Goal: Task Accomplishment & Management: Use online tool/utility

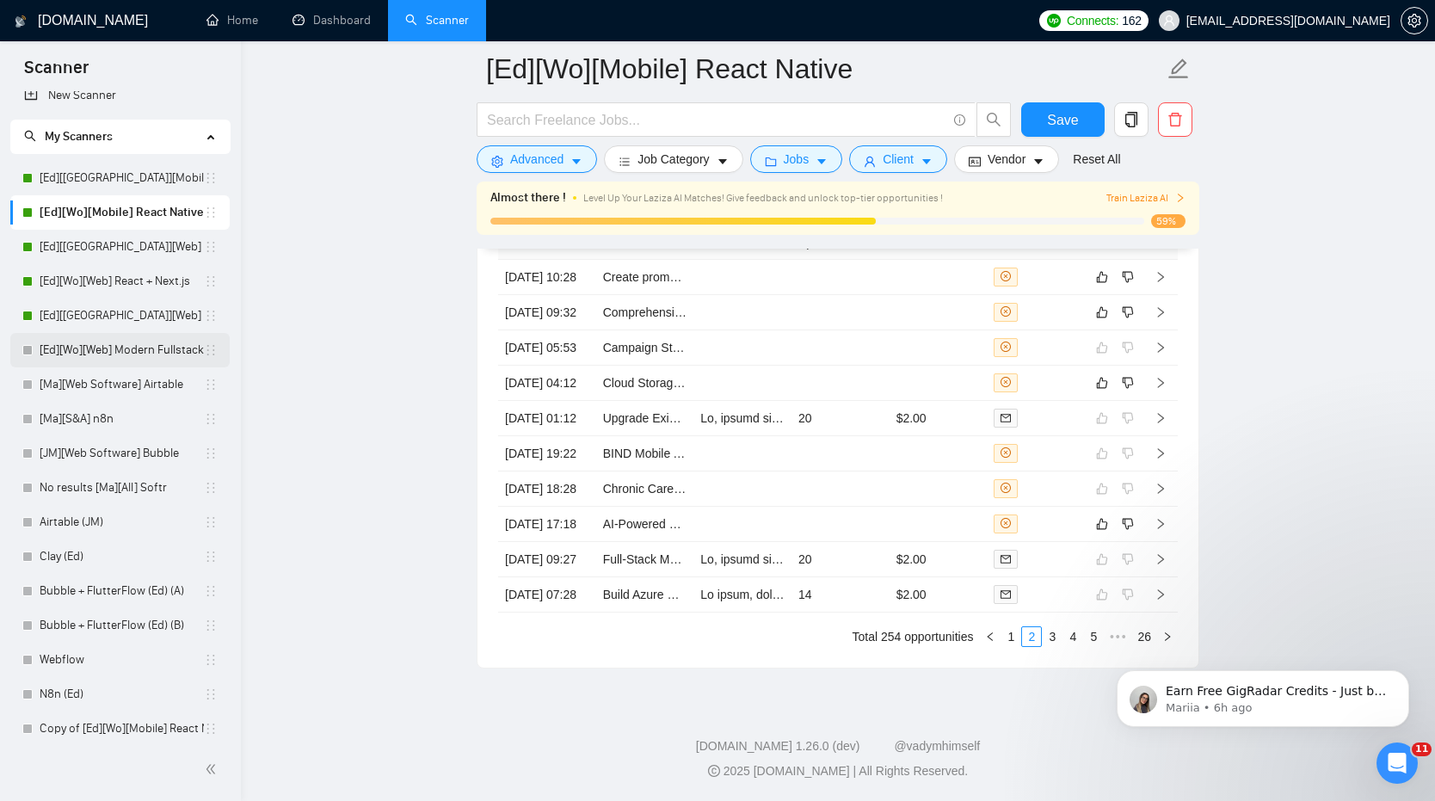
scroll to position [18, 0]
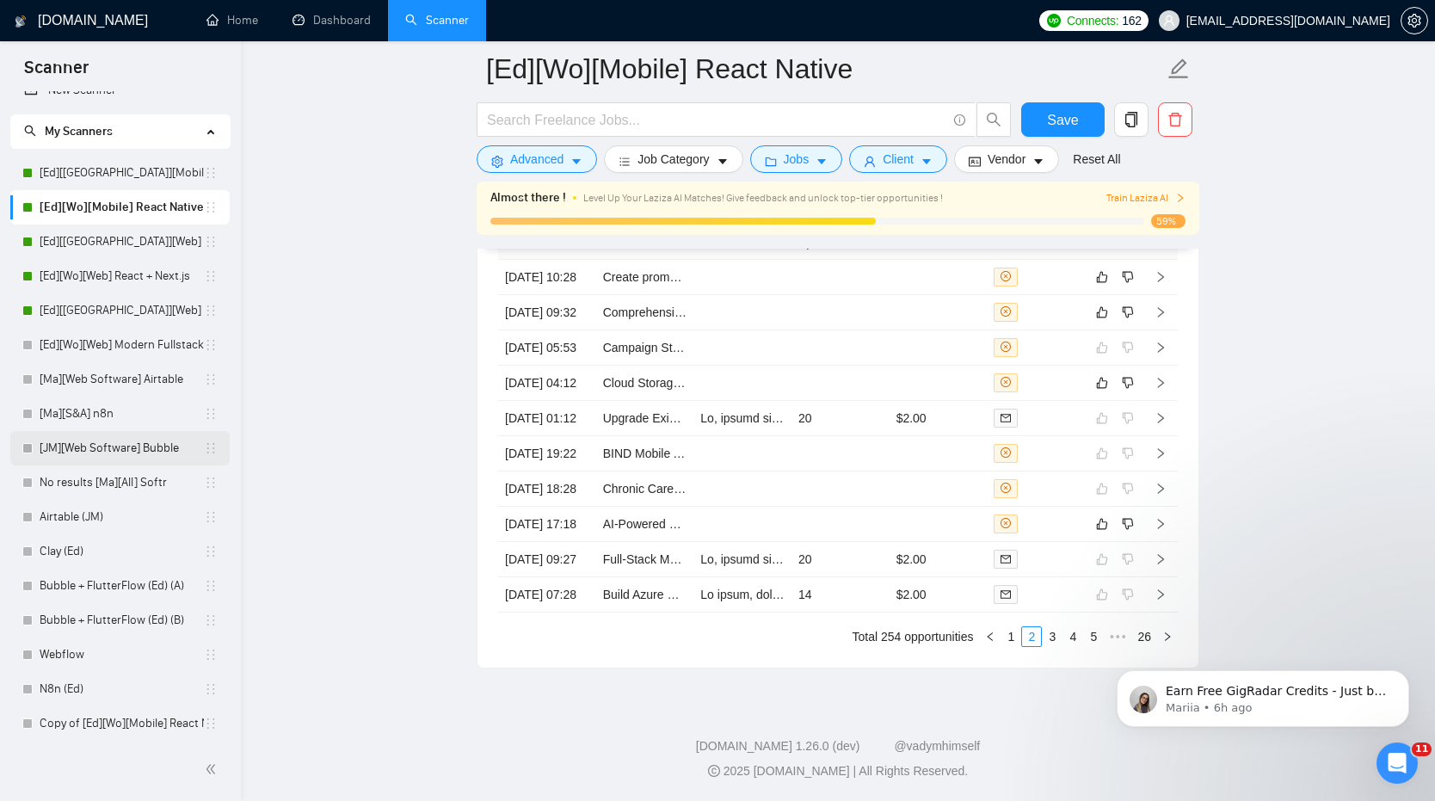
click at [155, 446] on link "[JM][Web Software] Bubble" at bounding box center [122, 448] width 164 height 34
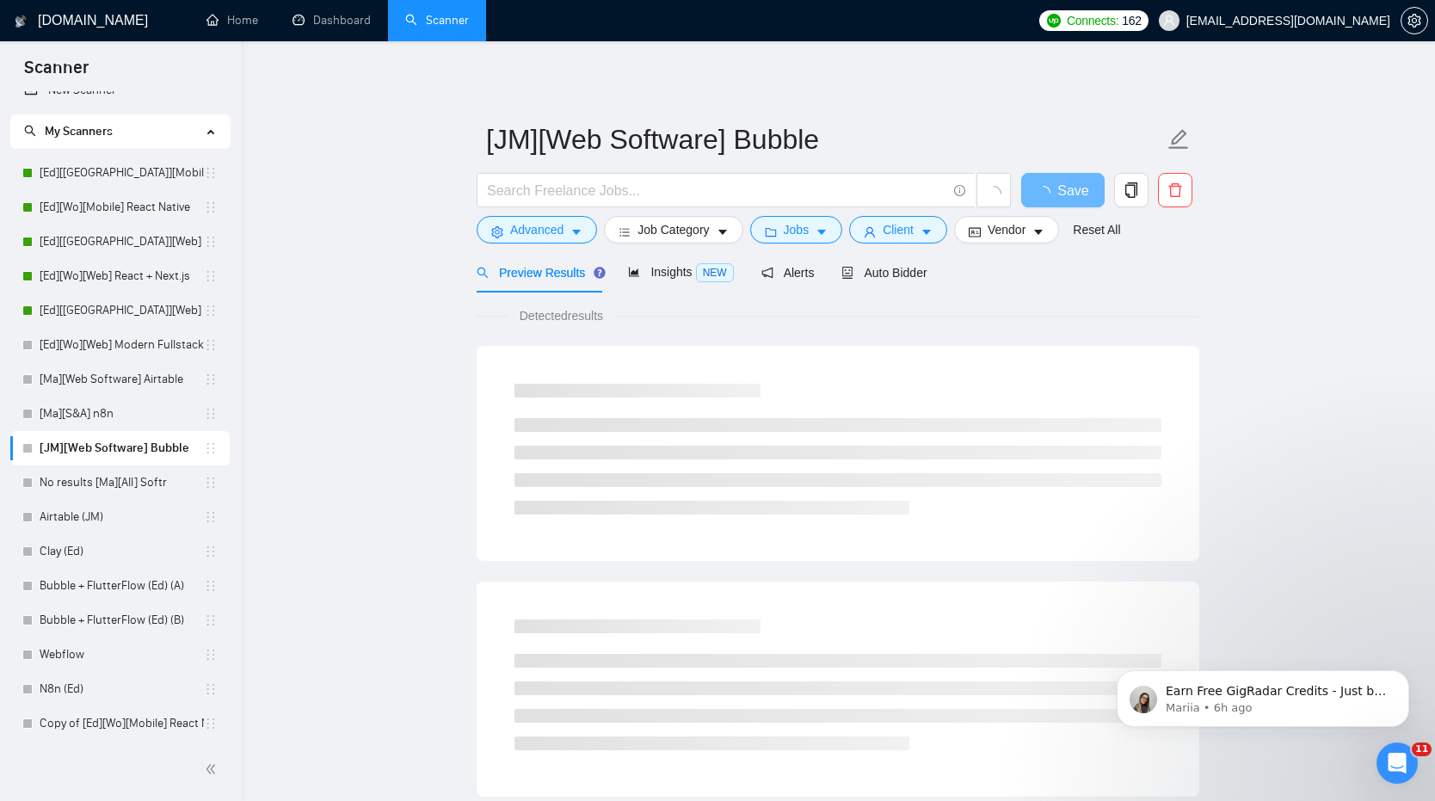
click at [844, 273] on div "Preview Results Insights NEW Alerts Auto Bidder" at bounding box center [702, 272] width 451 height 40
click at [875, 269] on span "Auto Bidder" at bounding box center [883, 273] width 85 height 14
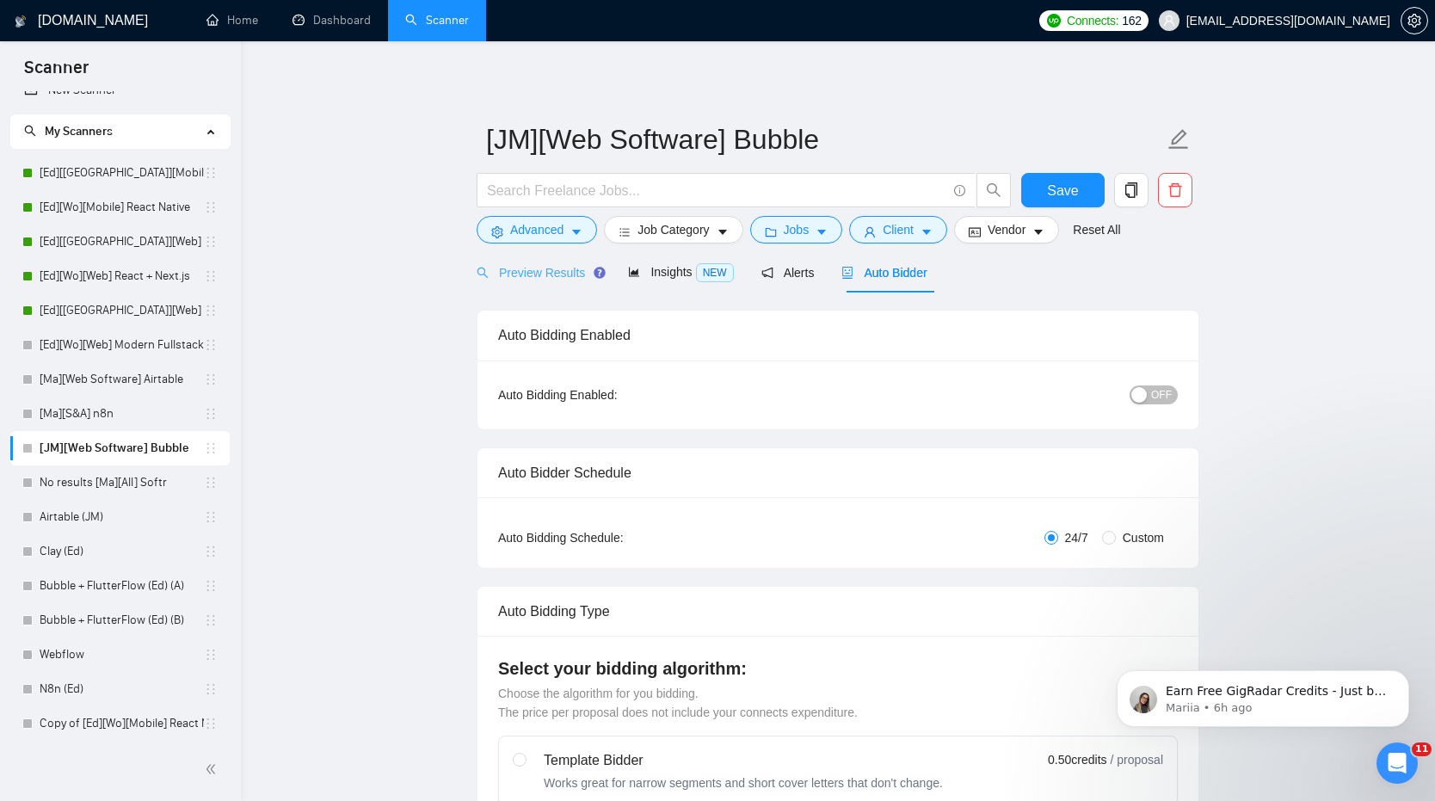
click at [548, 286] on div "Preview Results" at bounding box center [539, 272] width 124 height 40
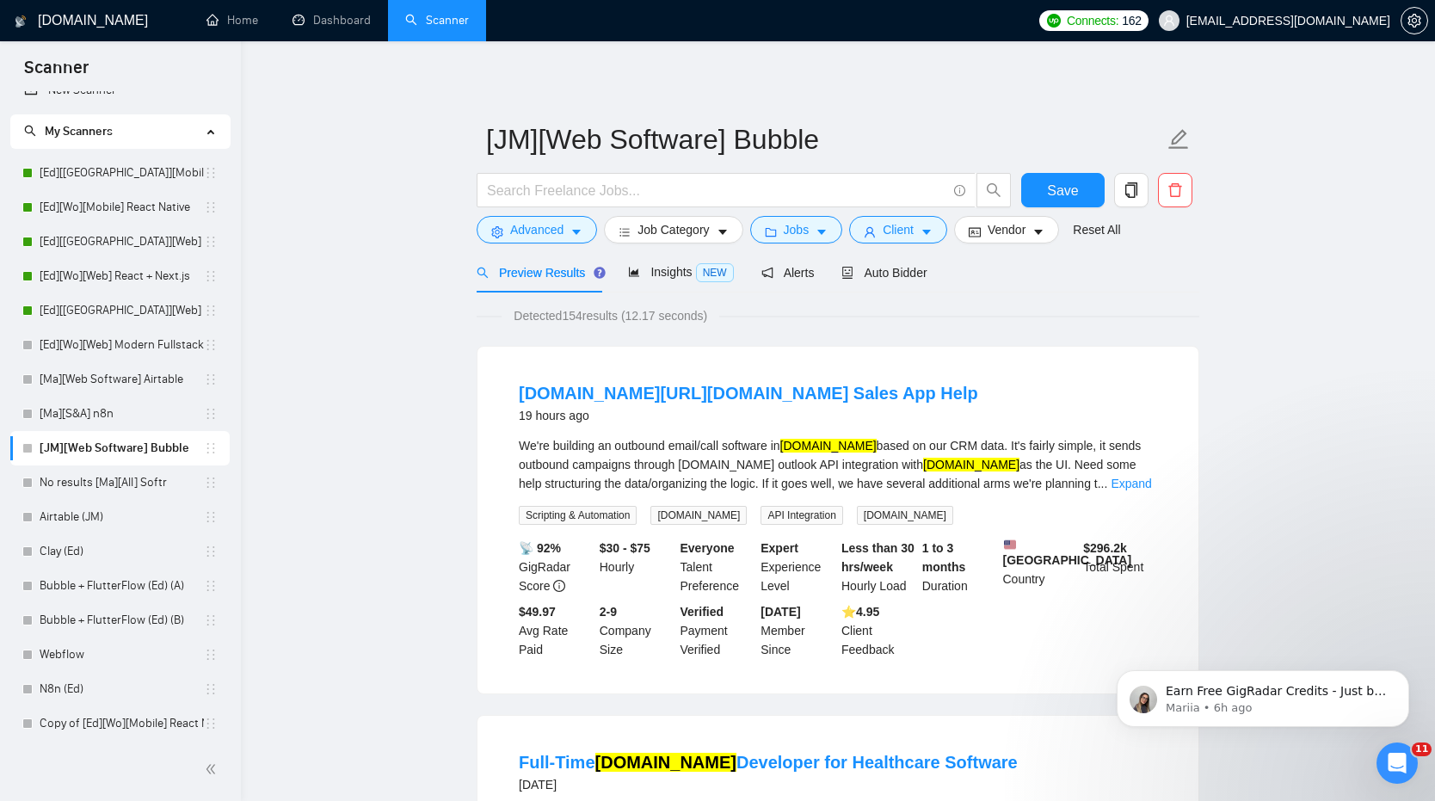
click at [674, 275] on span "Insights NEW" at bounding box center [680, 272] width 105 height 14
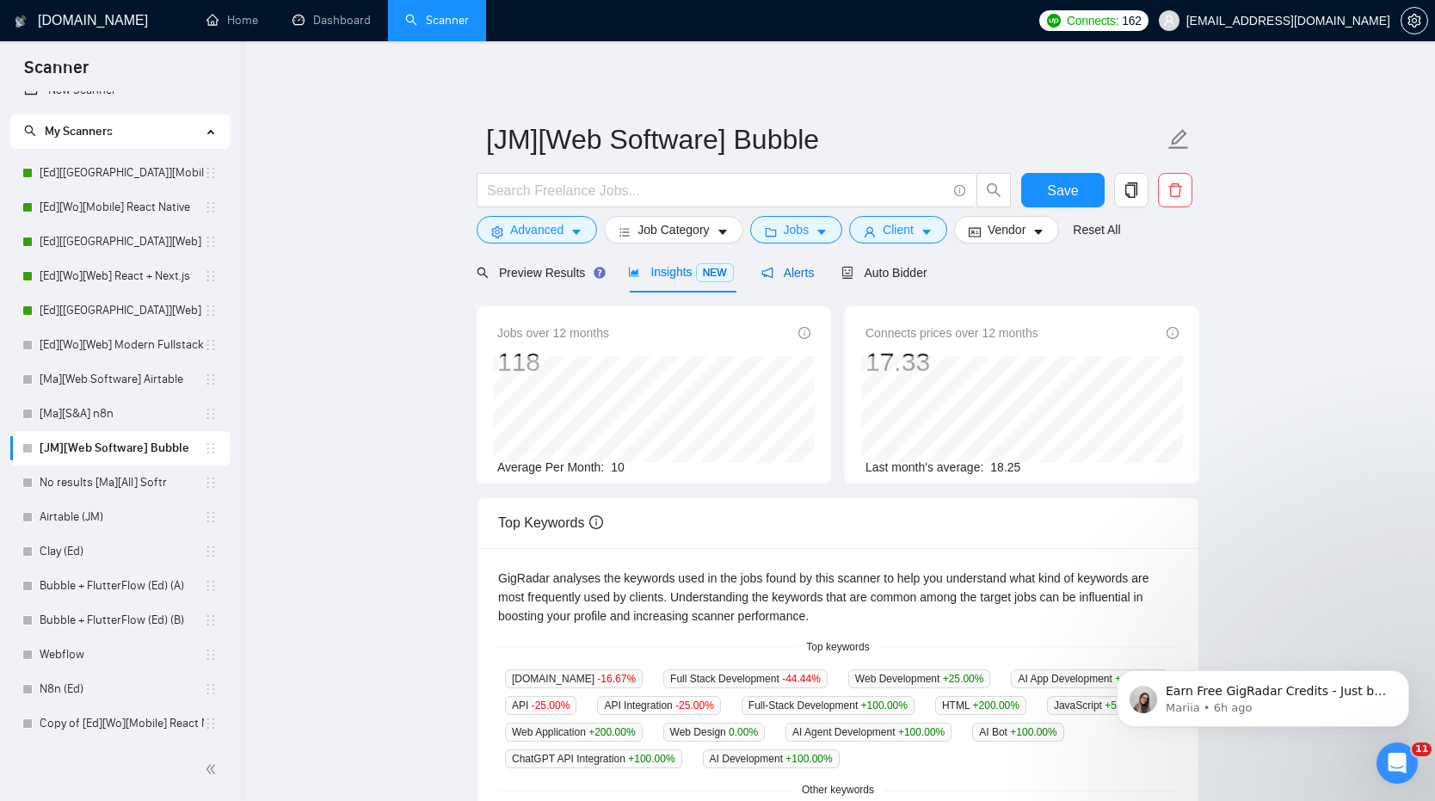
click at [787, 268] on span "Alerts" at bounding box center [787, 273] width 53 height 14
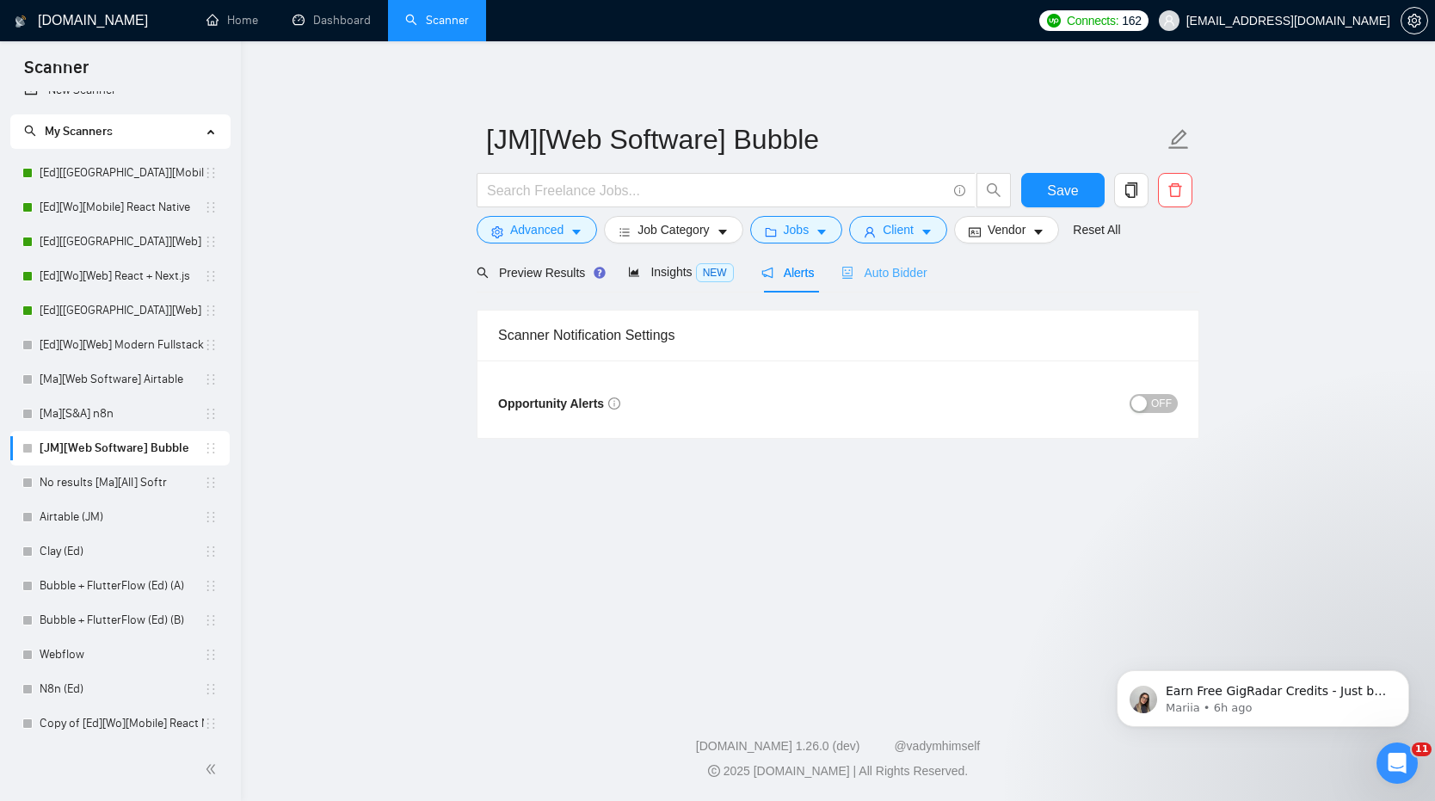
click at [885, 261] on div "Auto Bidder" at bounding box center [883, 272] width 85 height 40
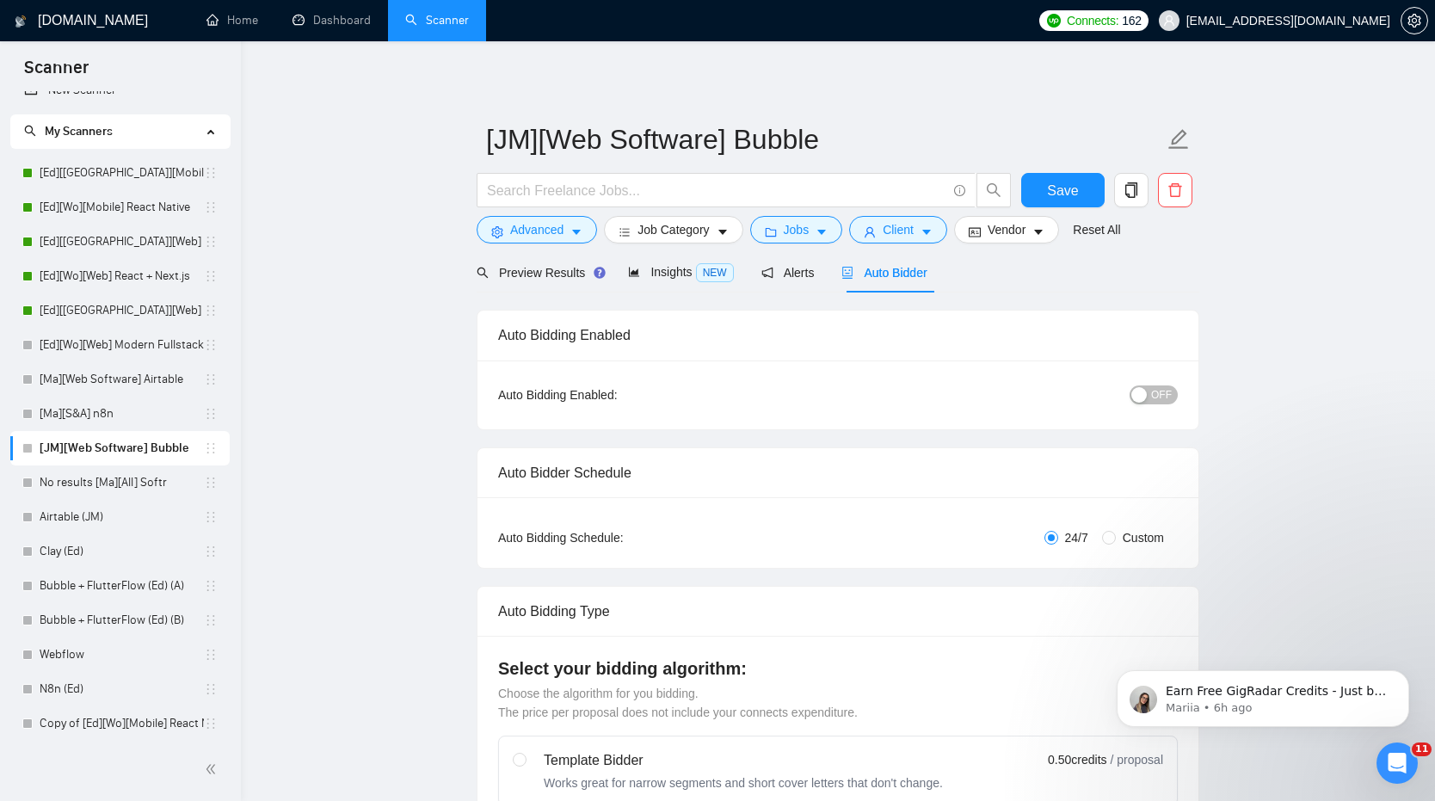
scroll to position [15, 0]
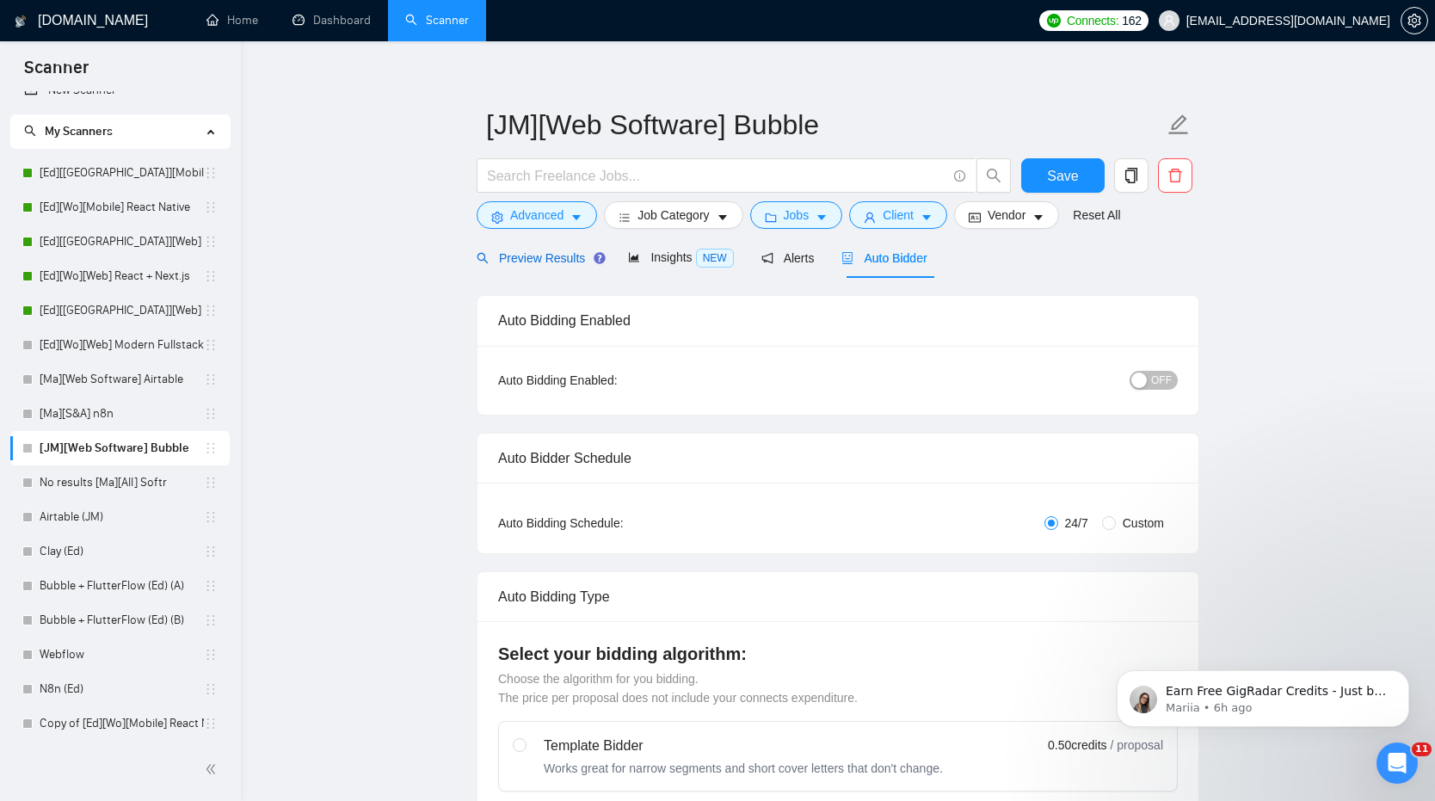
click at [551, 260] on span "Preview Results" at bounding box center [539, 258] width 124 height 14
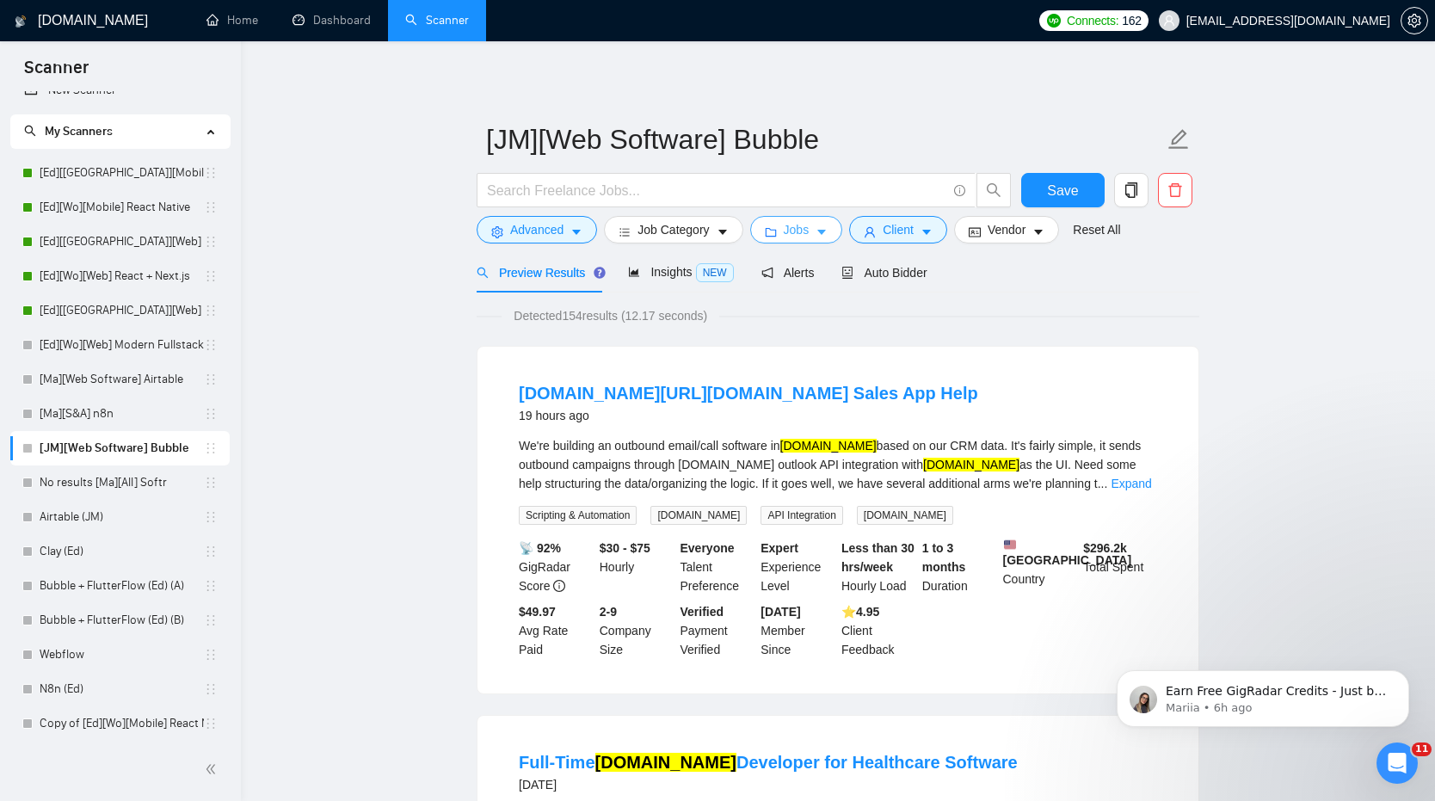
click at [792, 229] on span "Jobs" at bounding box center [797, 229] width 26 height 19
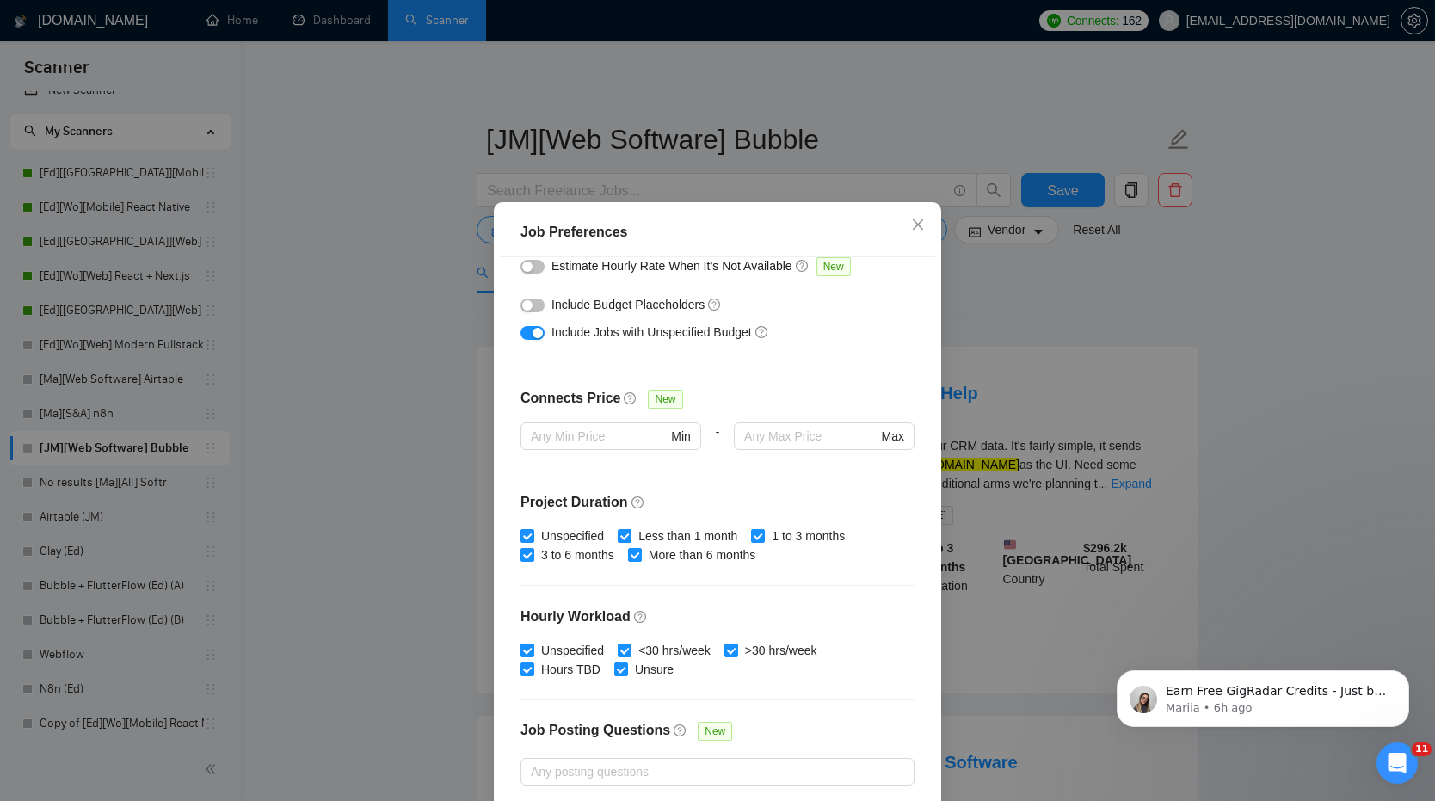
scroll to position [409, 0]
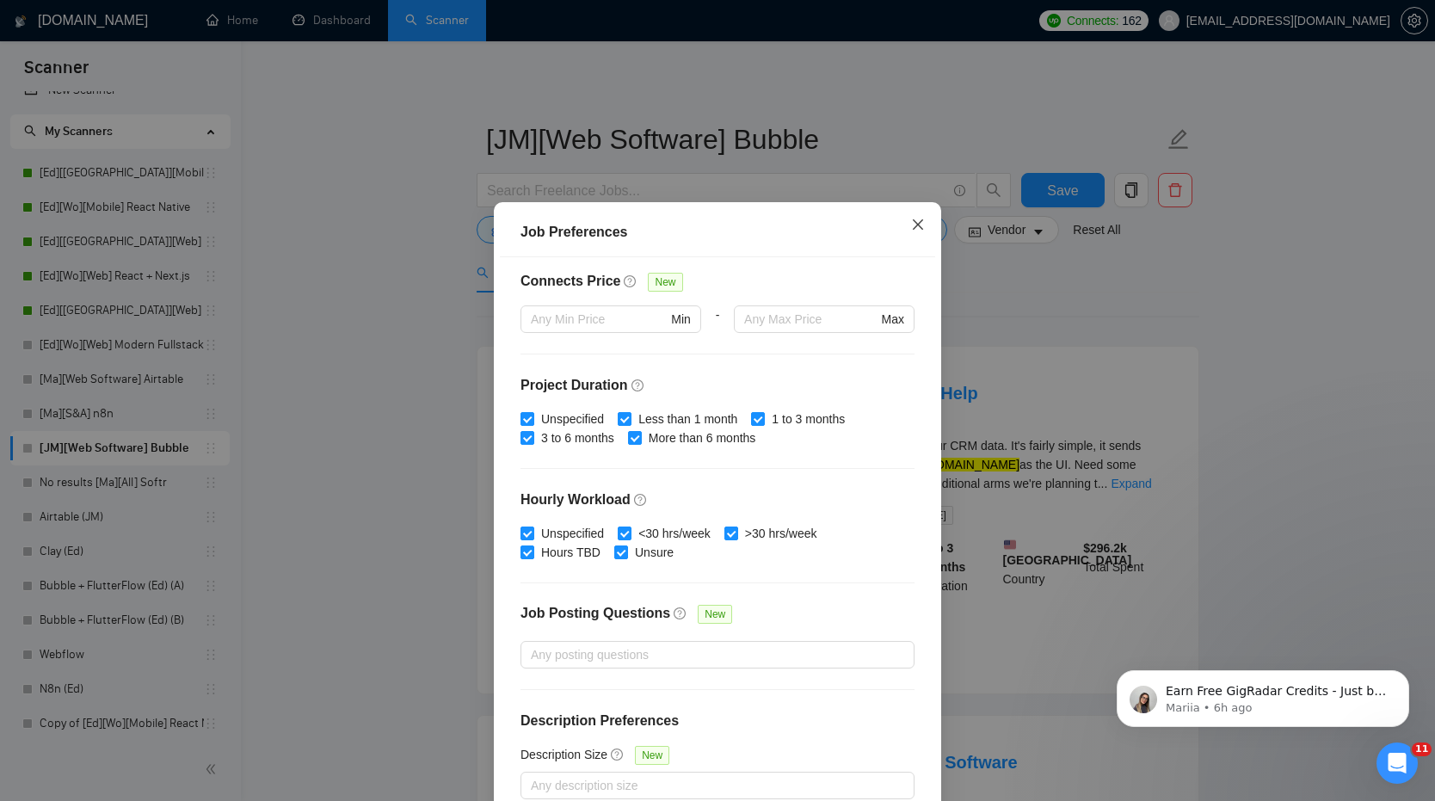
click at [915, 234] on span "Close" at bounding box center [918, 225] width 46 height 46
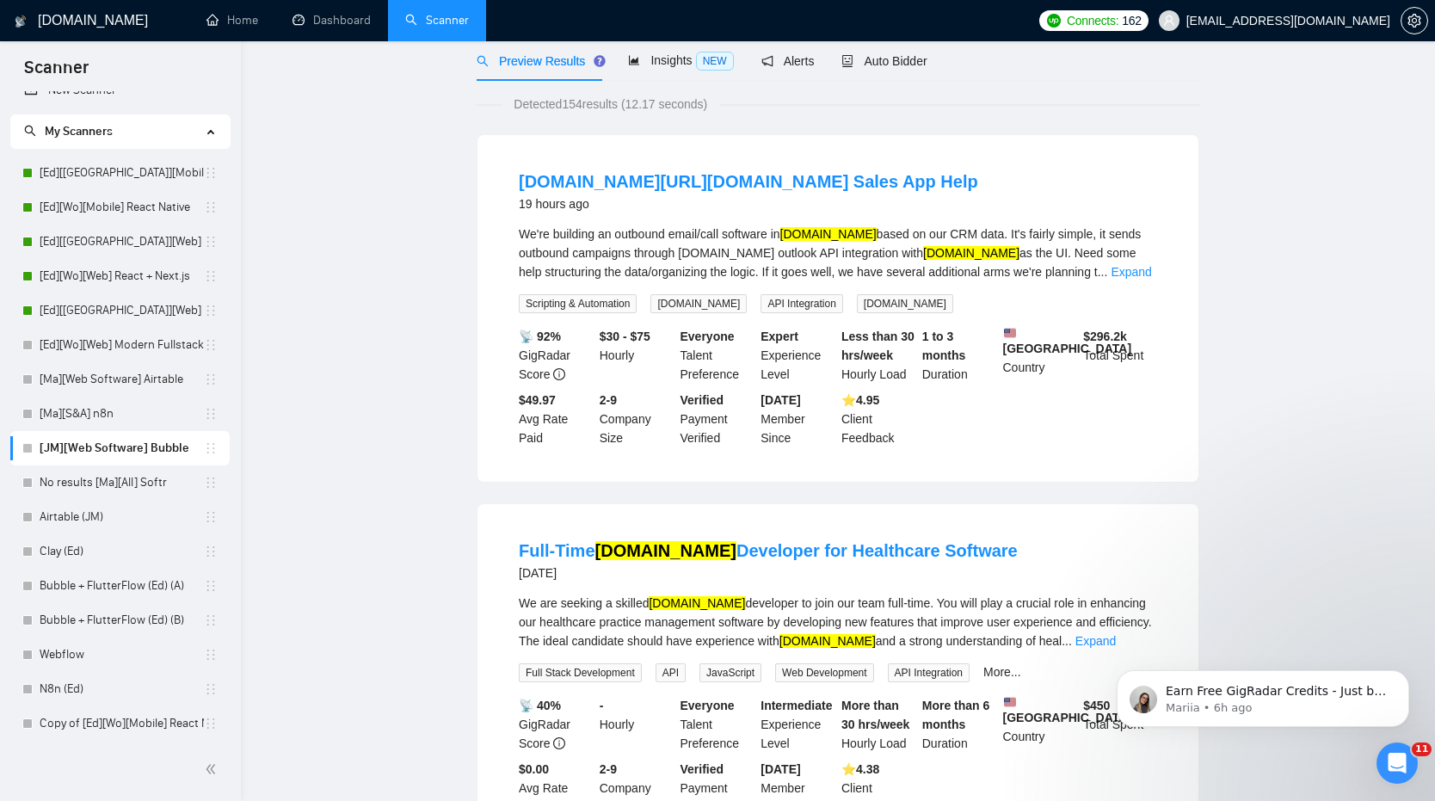
scroll to position [0, 0]
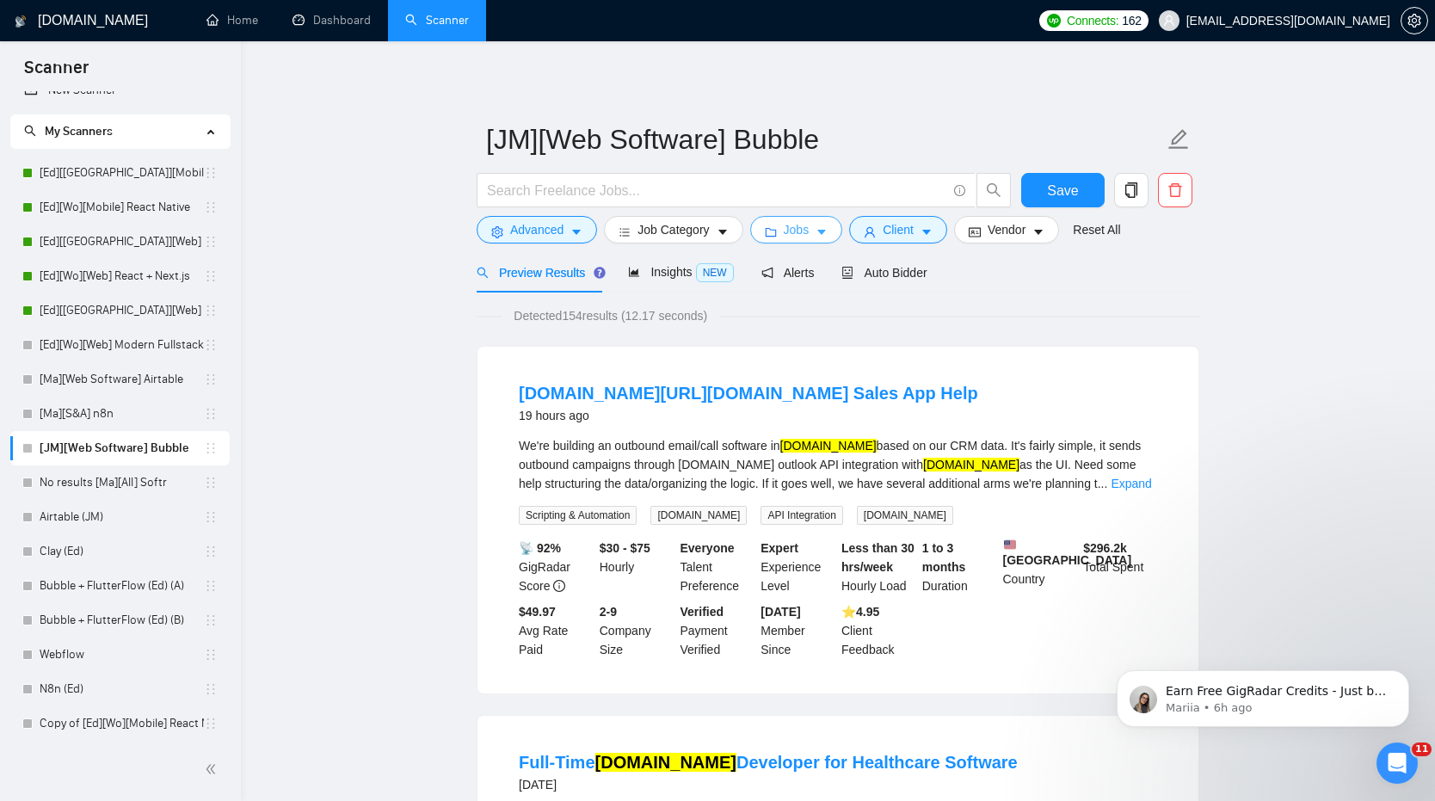
click at [790, 231] on span "Jobs" at bounding box center [797, 229] width 26 height 19
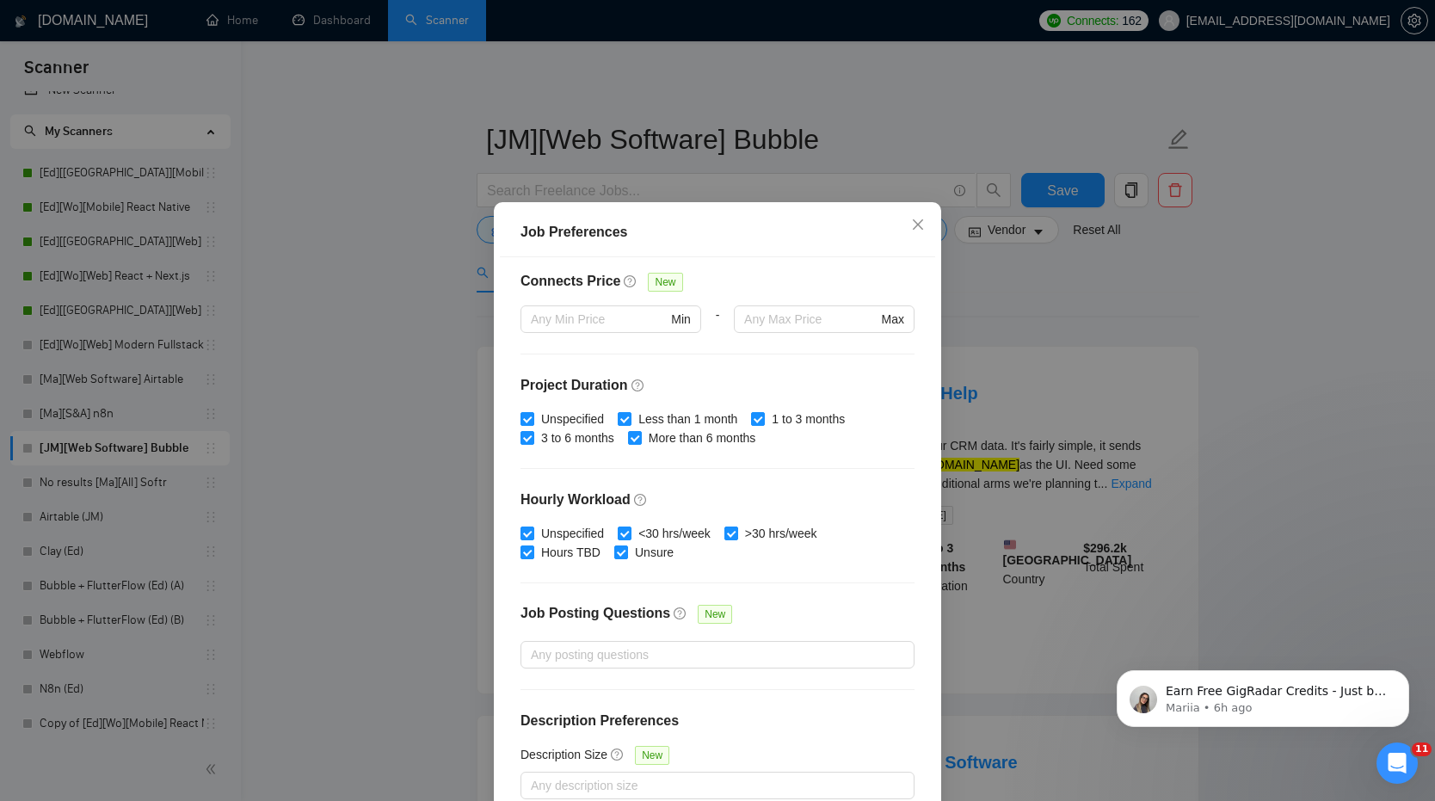
click at [1064, 371] on div "Job Preferences Budget Project Type All Fixed Price Hourly Rate Fixed Price Bud…" at bounding box center [717, 400] width 1435 height 801
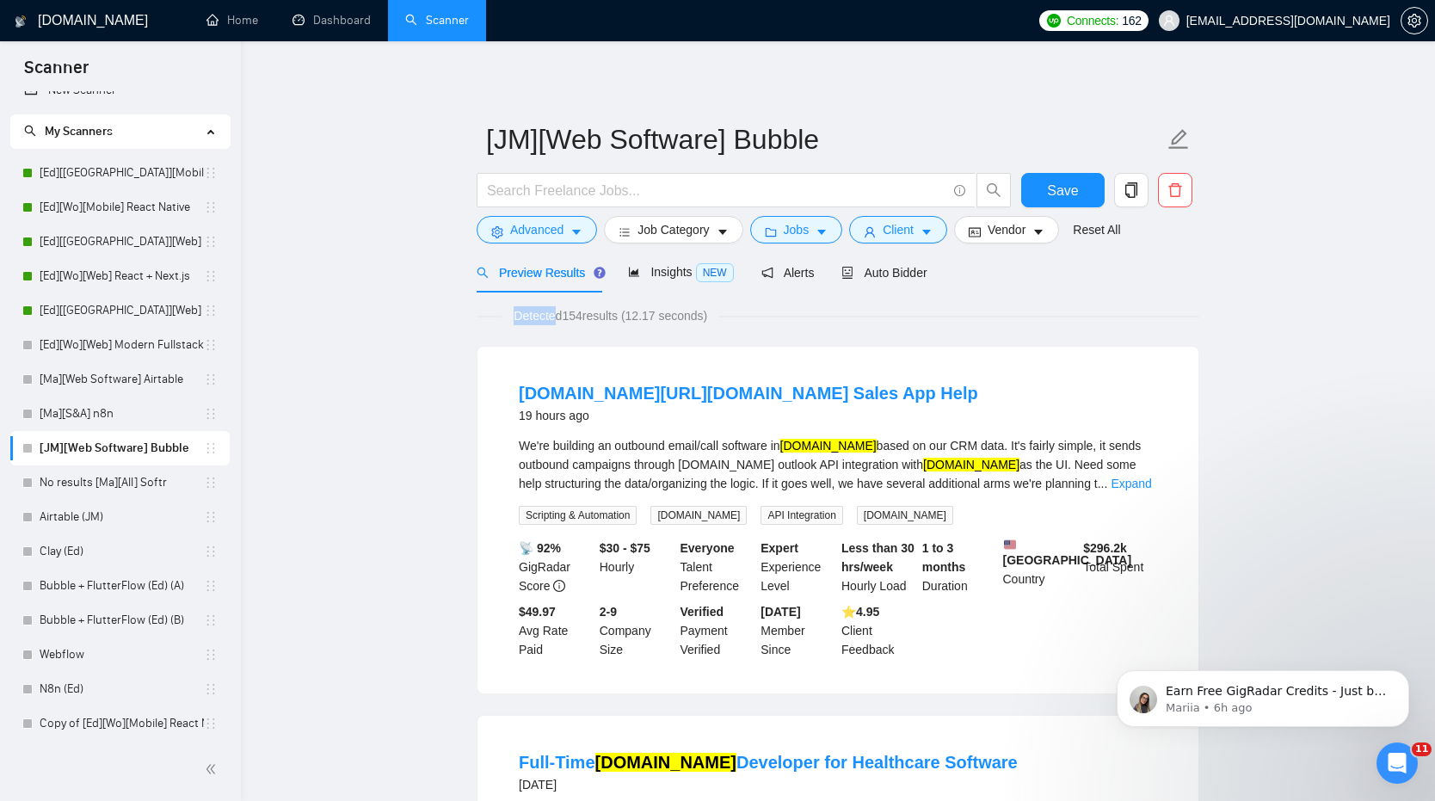
drag, startPoint x: 556, startPoint y: 308, endPoint x: 772, endPoint y: 301, distance: 216.9
click at [823, 235] on icon "caret-down" at bounding box center [821, 232] width 12 height 12
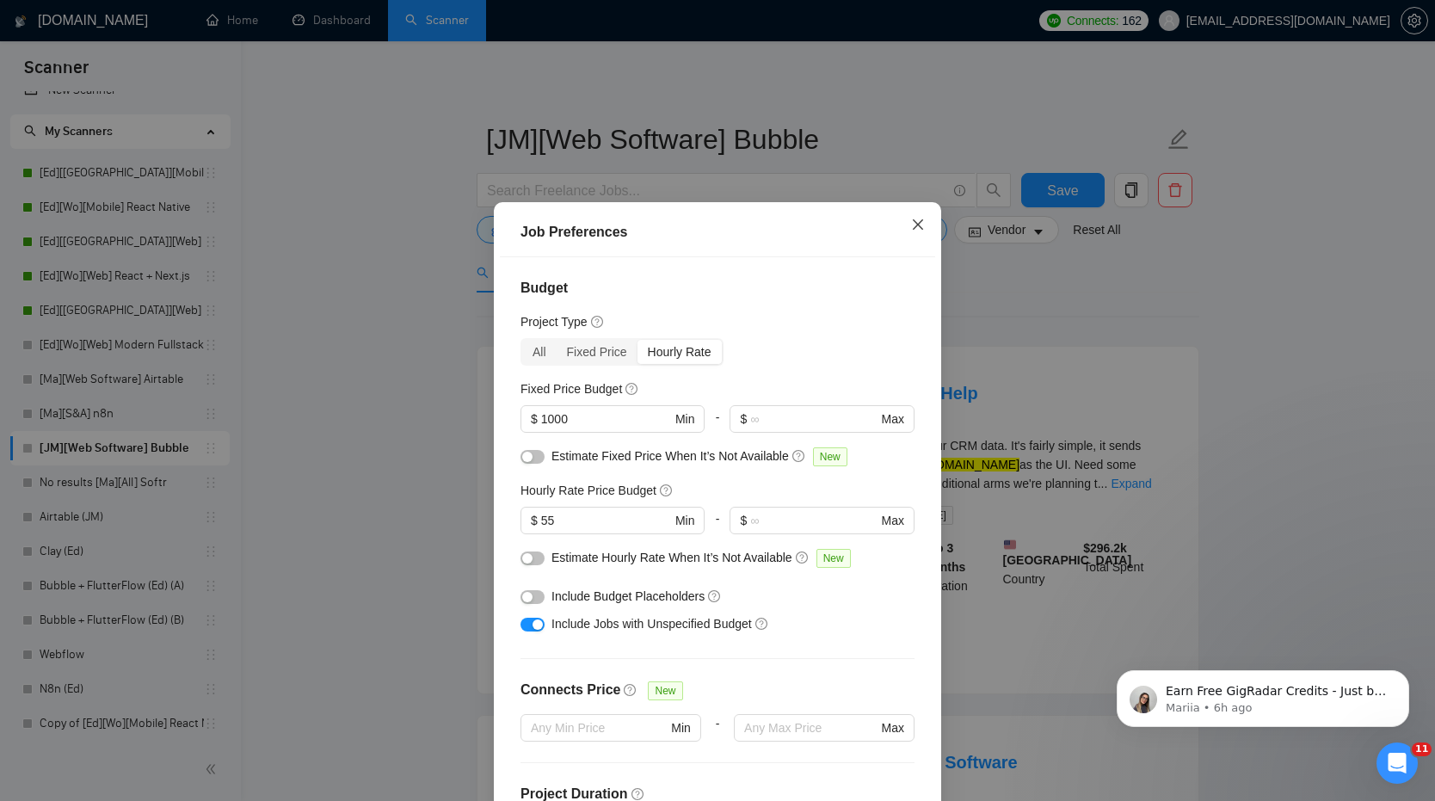
click at [917, 224] on icon "close" at bounding box center [918, 224] width 10 height 10
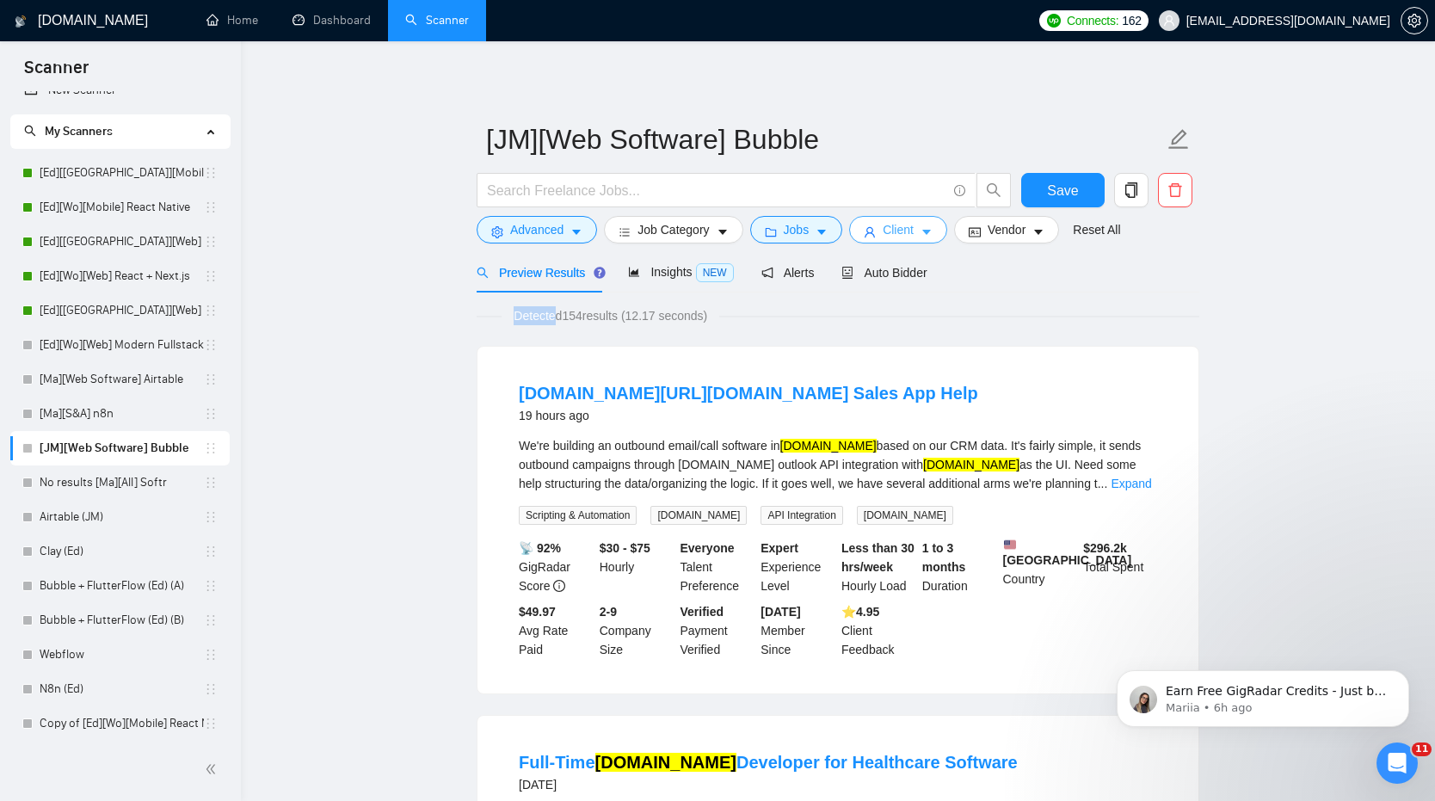
click at [909, 230] on span "Client" at bounding box center [898, 229] width 31 height 19
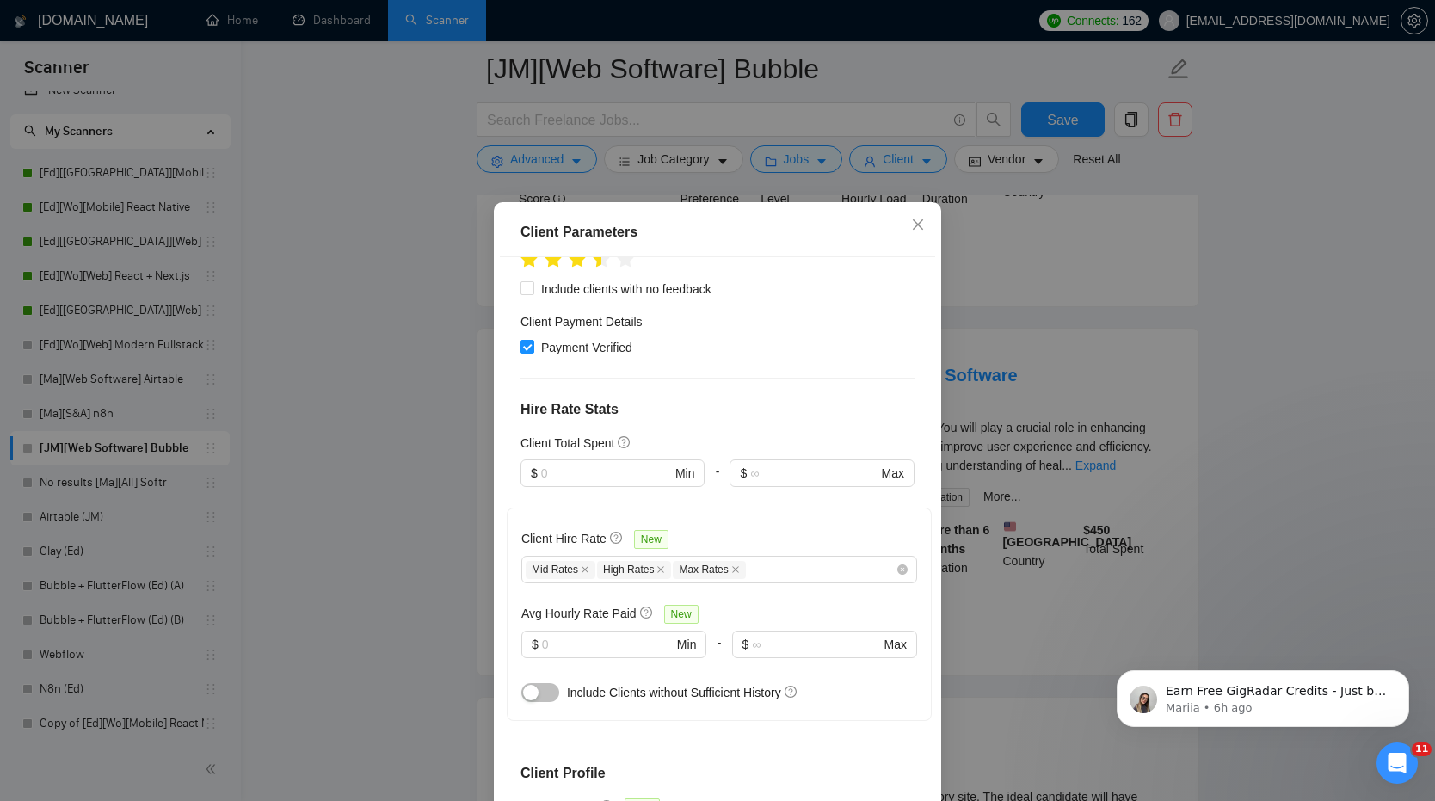
scroll to position [511, 0]
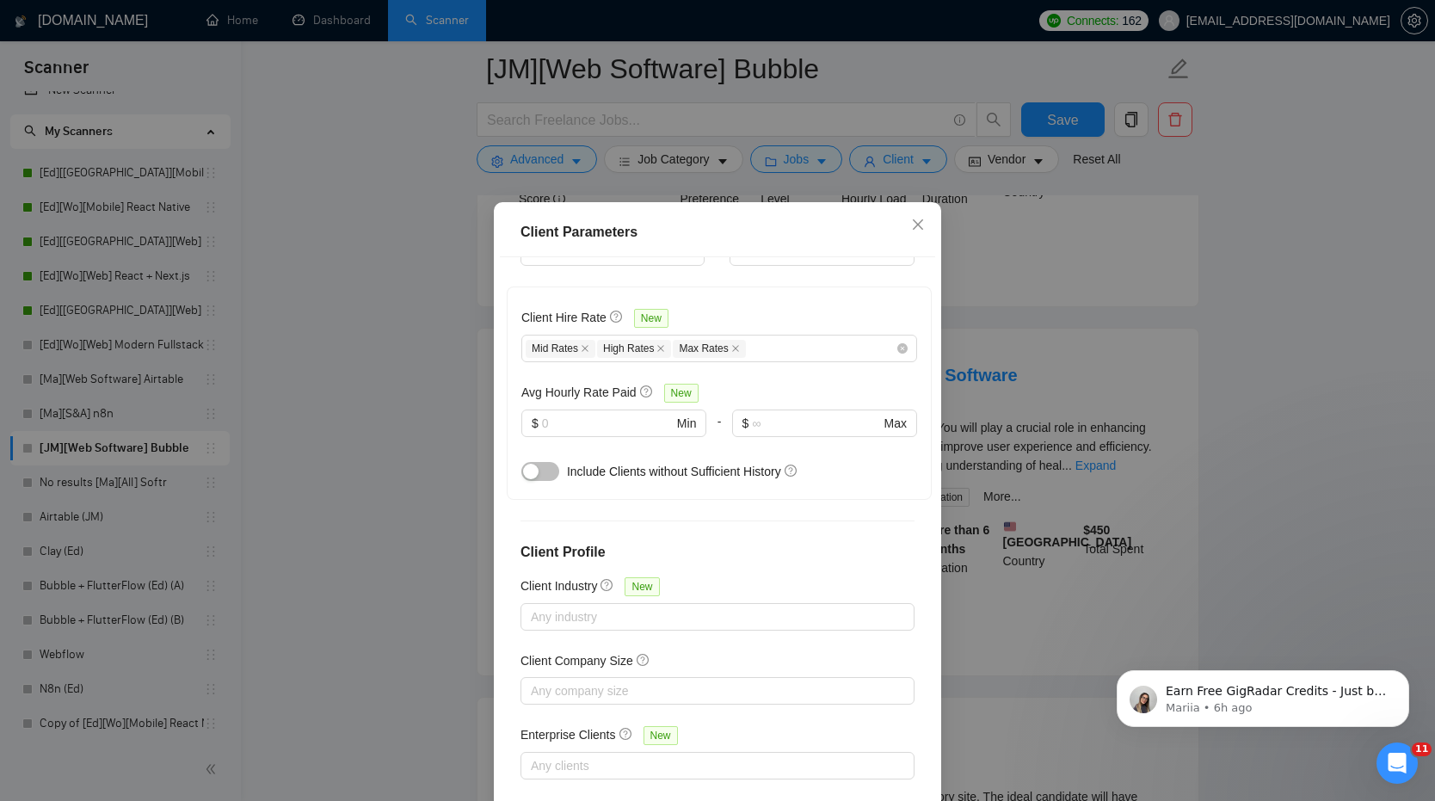
click at [389, 537] on div "Client Parameters Client Location Include Client Countries Select Exclude Clien…" at bounding box center [717, 400] width 1435 height 801
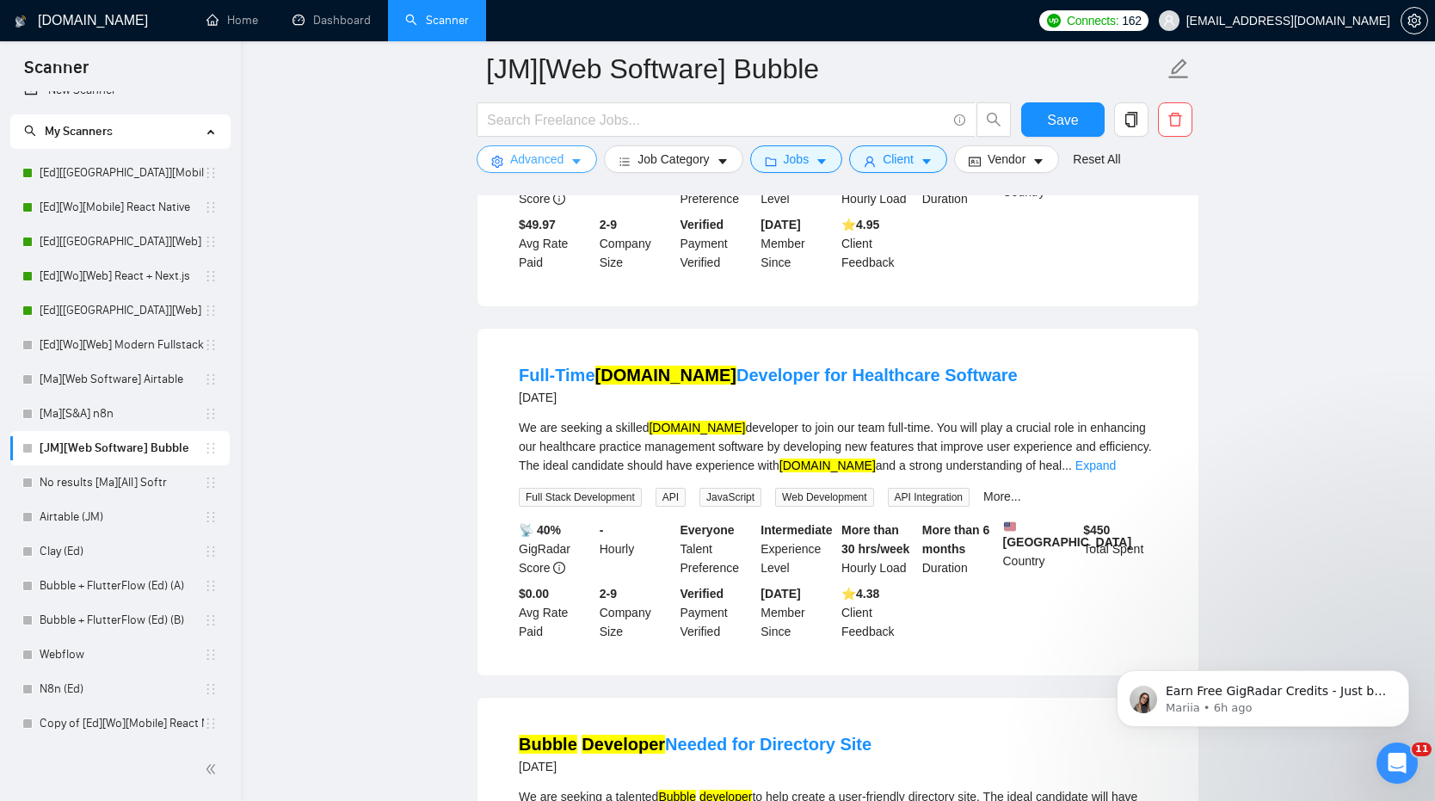
click at [562, 154] on span "Advanced" at bounding box center [536, 159] width 53 height 19
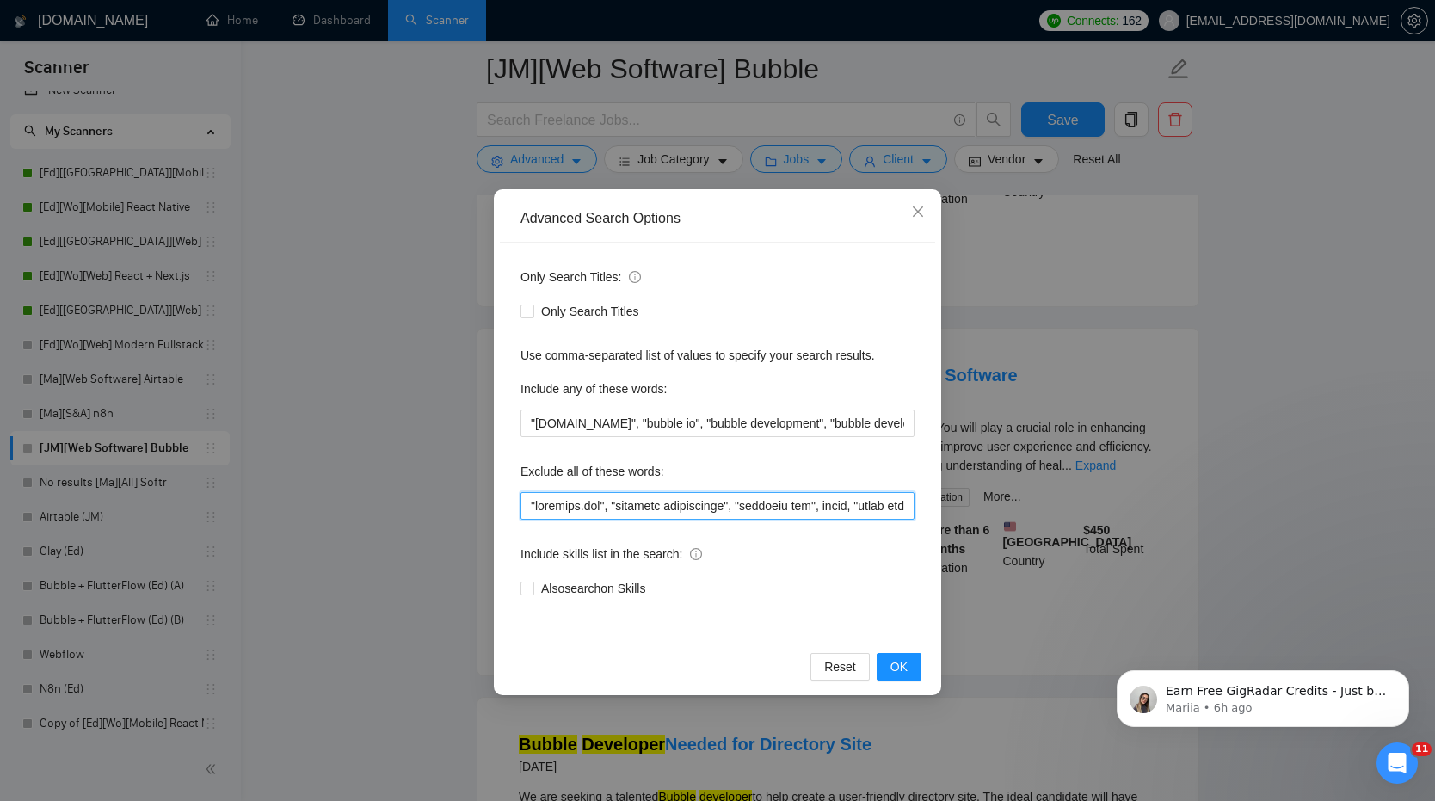
click at [700, 496] on input "text" at bounding box center [717, 506] width 394 height 28
drag, startPoint x: 648, startPoint y: 496, endPoint x: 932, endPoint y: 511, distance: 285.1
click at [932, 511] on div "Only Search Titles: Only Search Titles Use comma-separated list of values to sp…" at bounding box center [717, 443] width 435 height 401
click at [905, 209] on span "Close" at bounding box center [918, 212] width 46 height 46
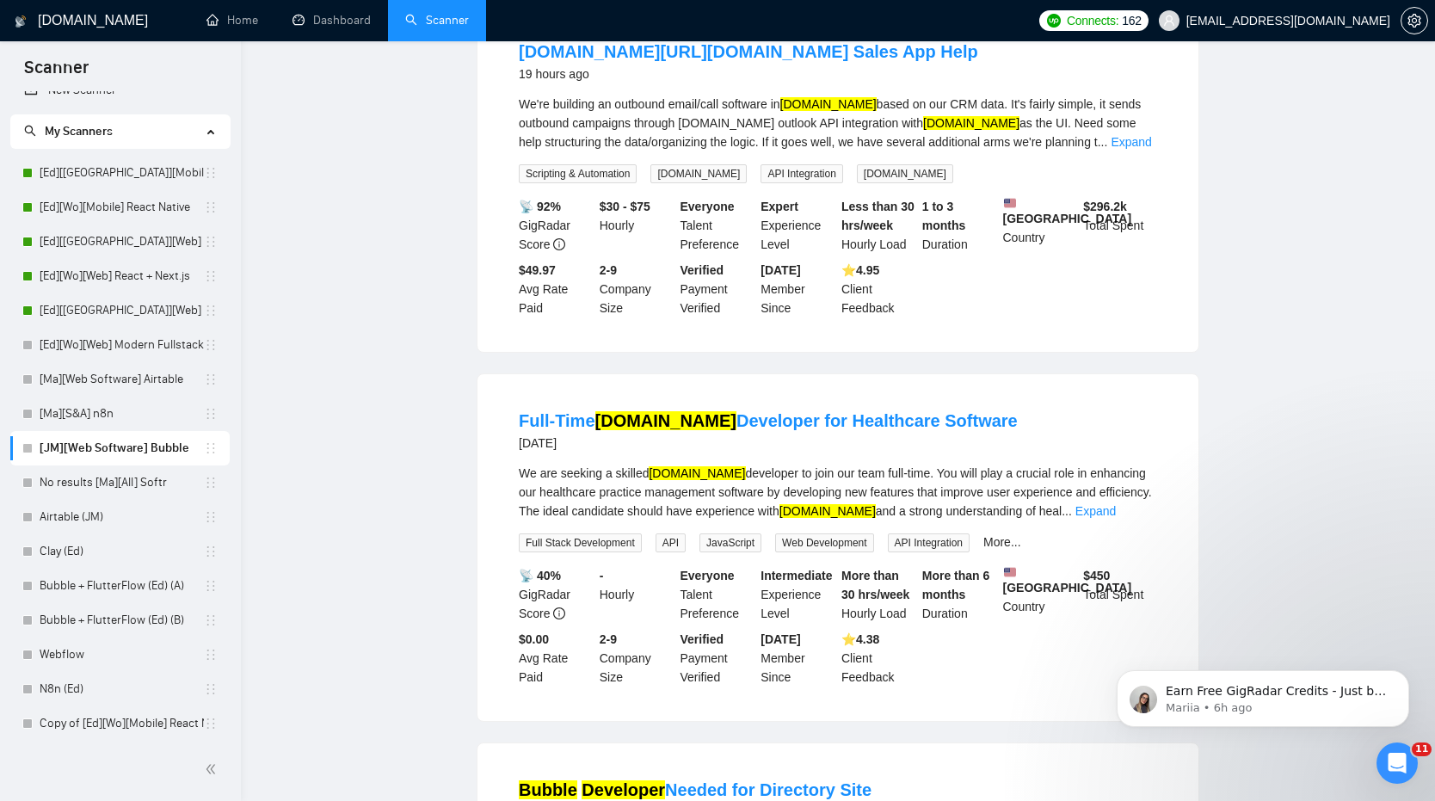
scroll to position [0, 0]
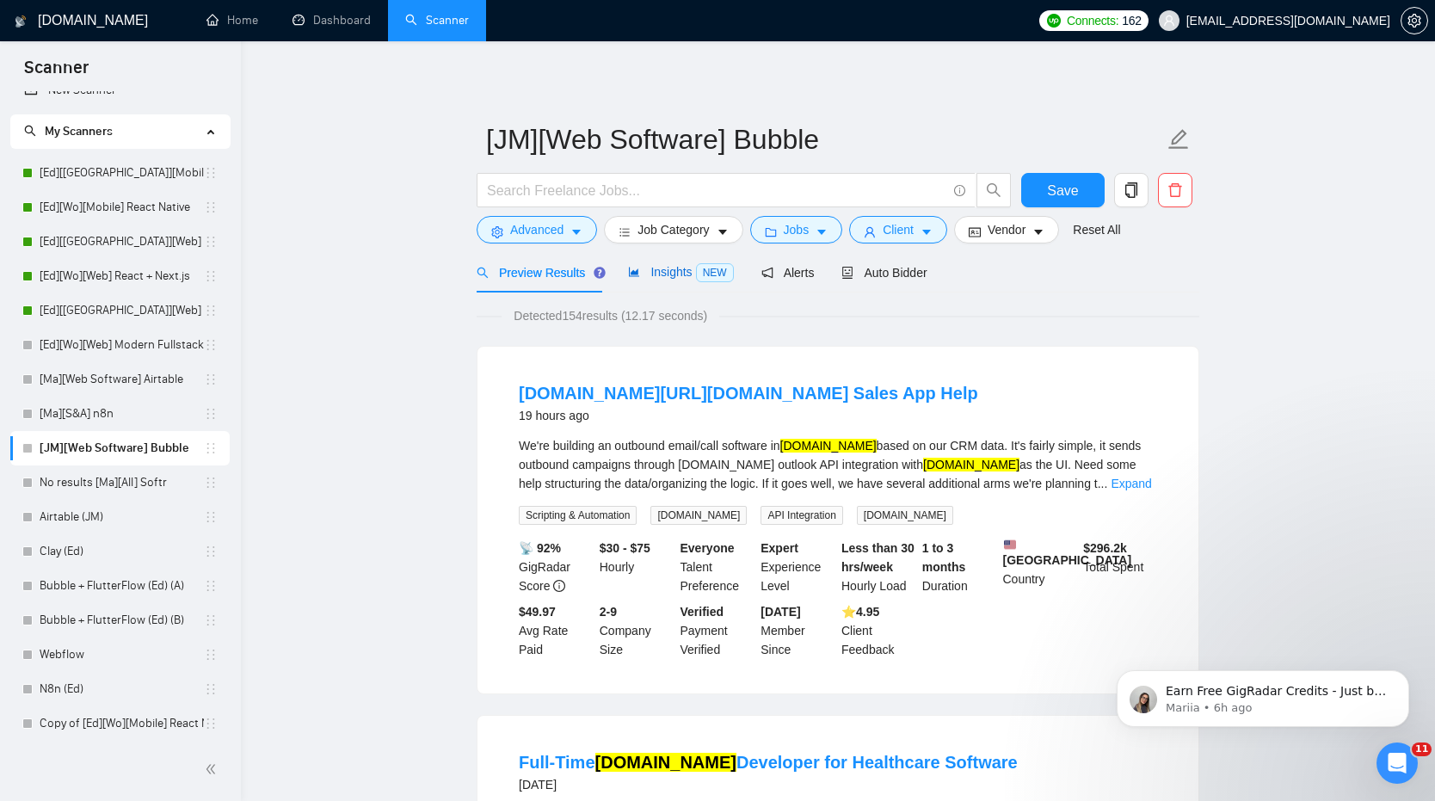
click at [688, 281] on div "Insights NEW" at bounding box center [680, 272] width 105 height 20
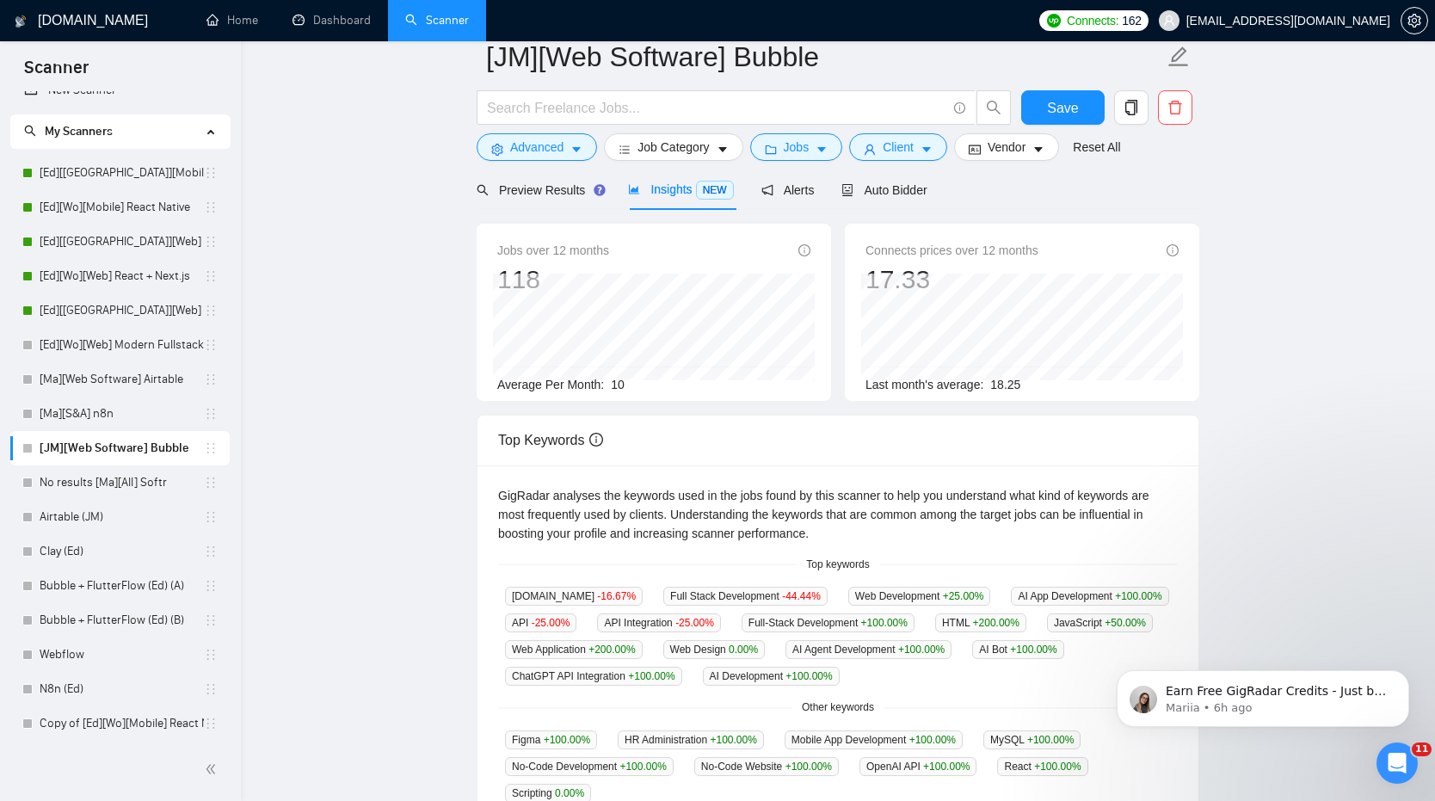
scroll to position [90, 0]
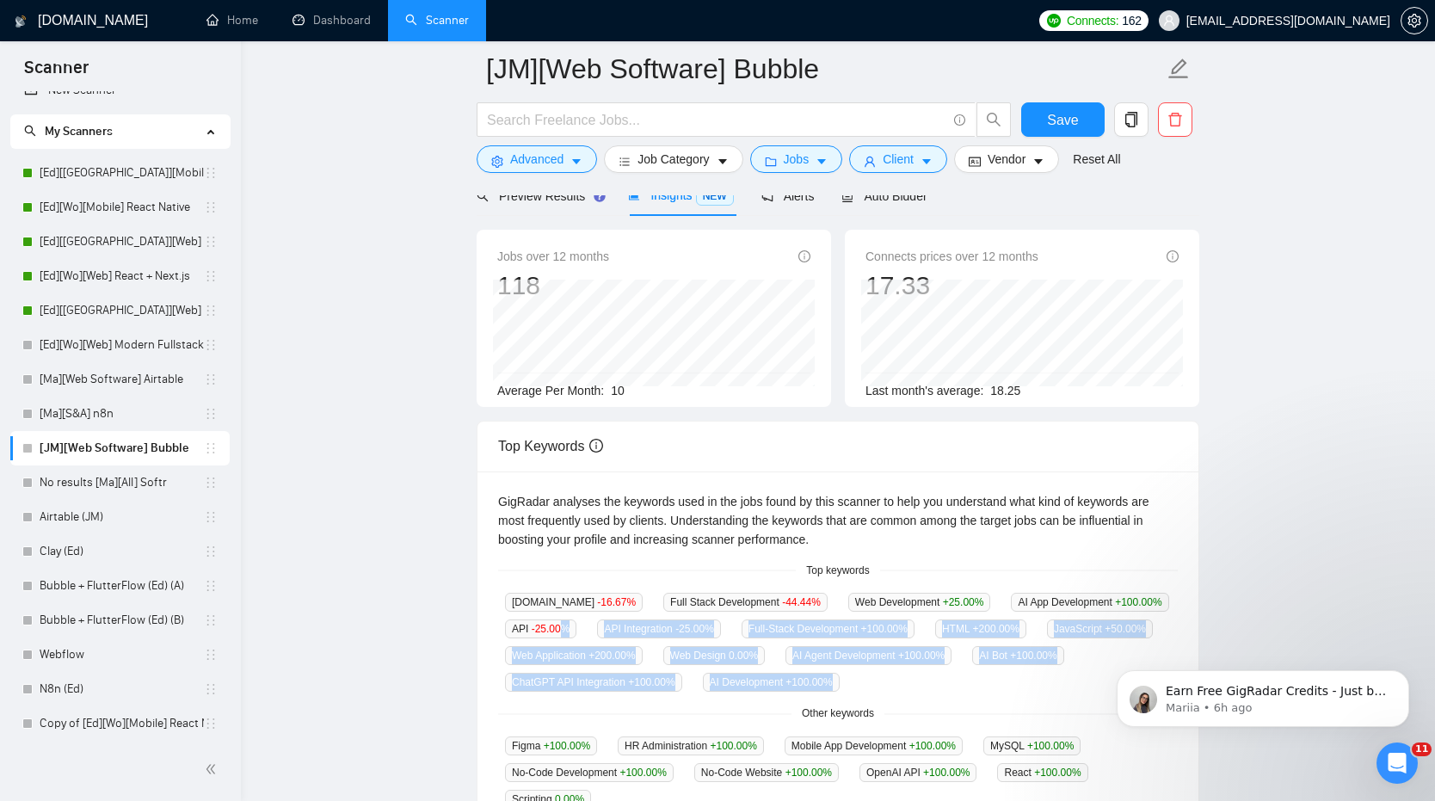
drag, startPoint x: 569, startPoint y: 623, endPoint x: 762, endPoint y: 717, distance: 215.4
click at [762, 717] on div "GigRadar analyses the keywords used in the jobs found by this scanner to help y…" at bounding box center [837, 650] width 721 height 359
click at [762, 717] on div "Other keywords" at bounding box center [838, 713] width 680 height 16
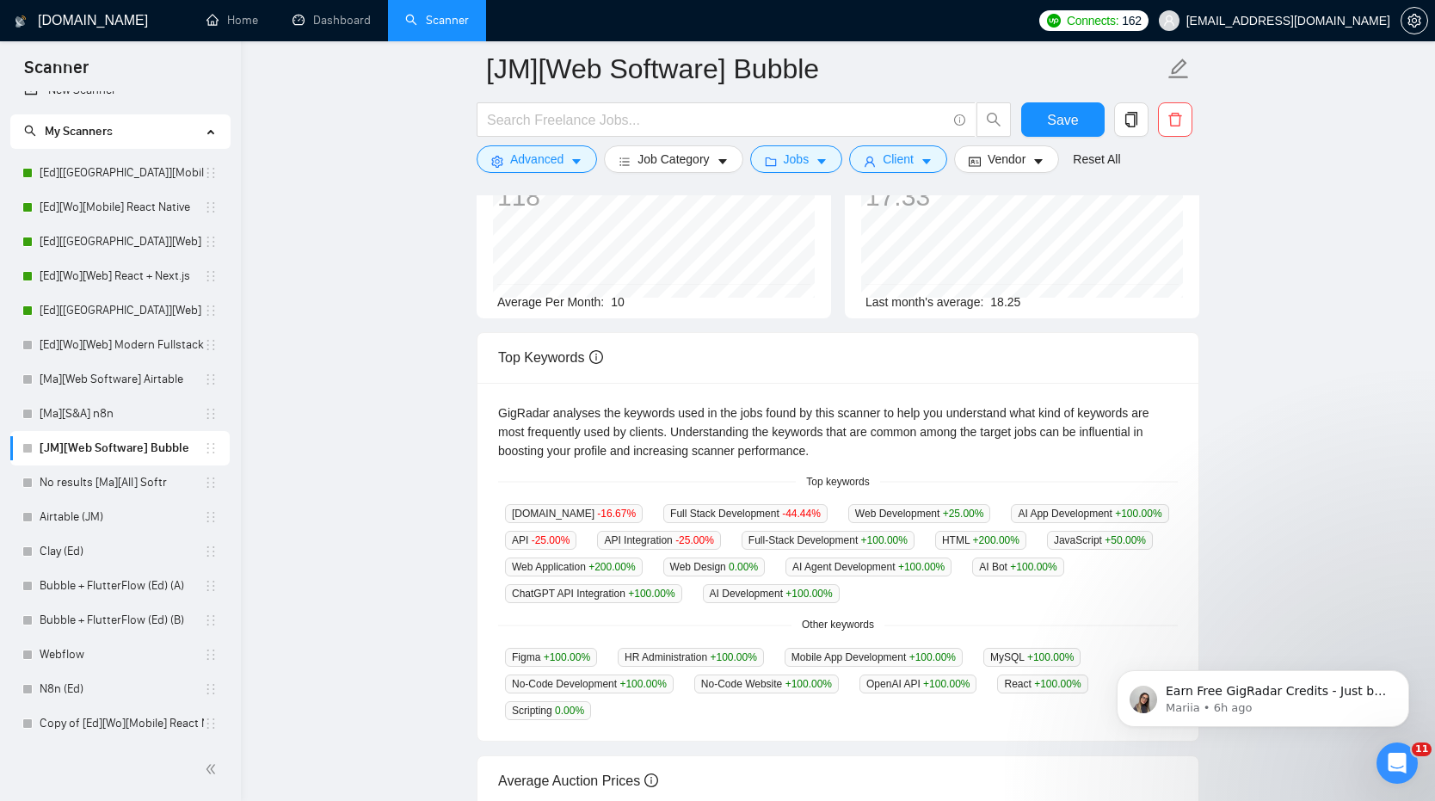
scroll to position [366, 0]
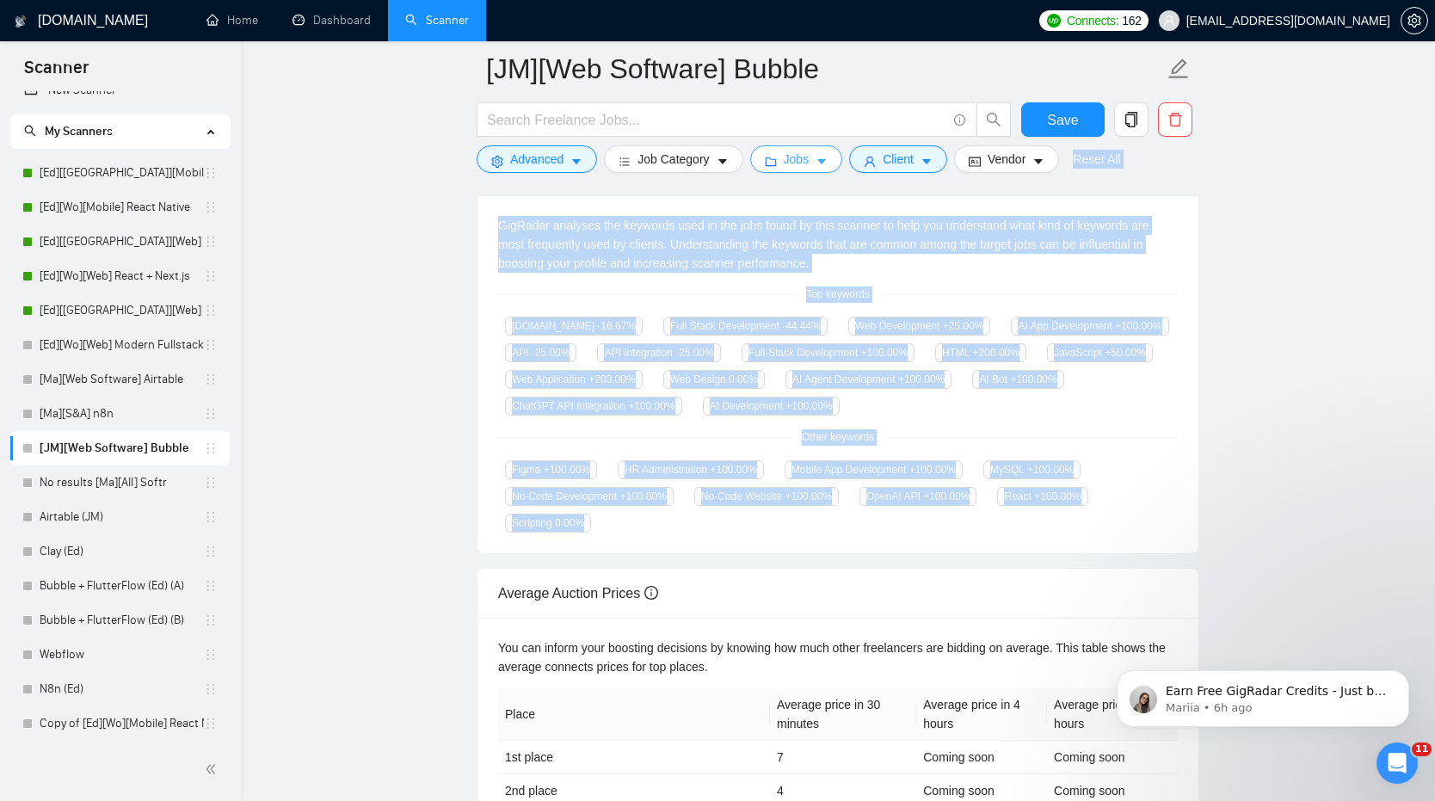
drag, startPoint x: 778, startPoint y: 530, endPoint x: 766, endPoint y: 165, distance: 364.9
click at [766, 165] on div "[JM][Web Software] Bubble Save Advanced Job Category Jobs Client Vendor Reset A…" at bounding box center [838, 299] width 723 height 1194
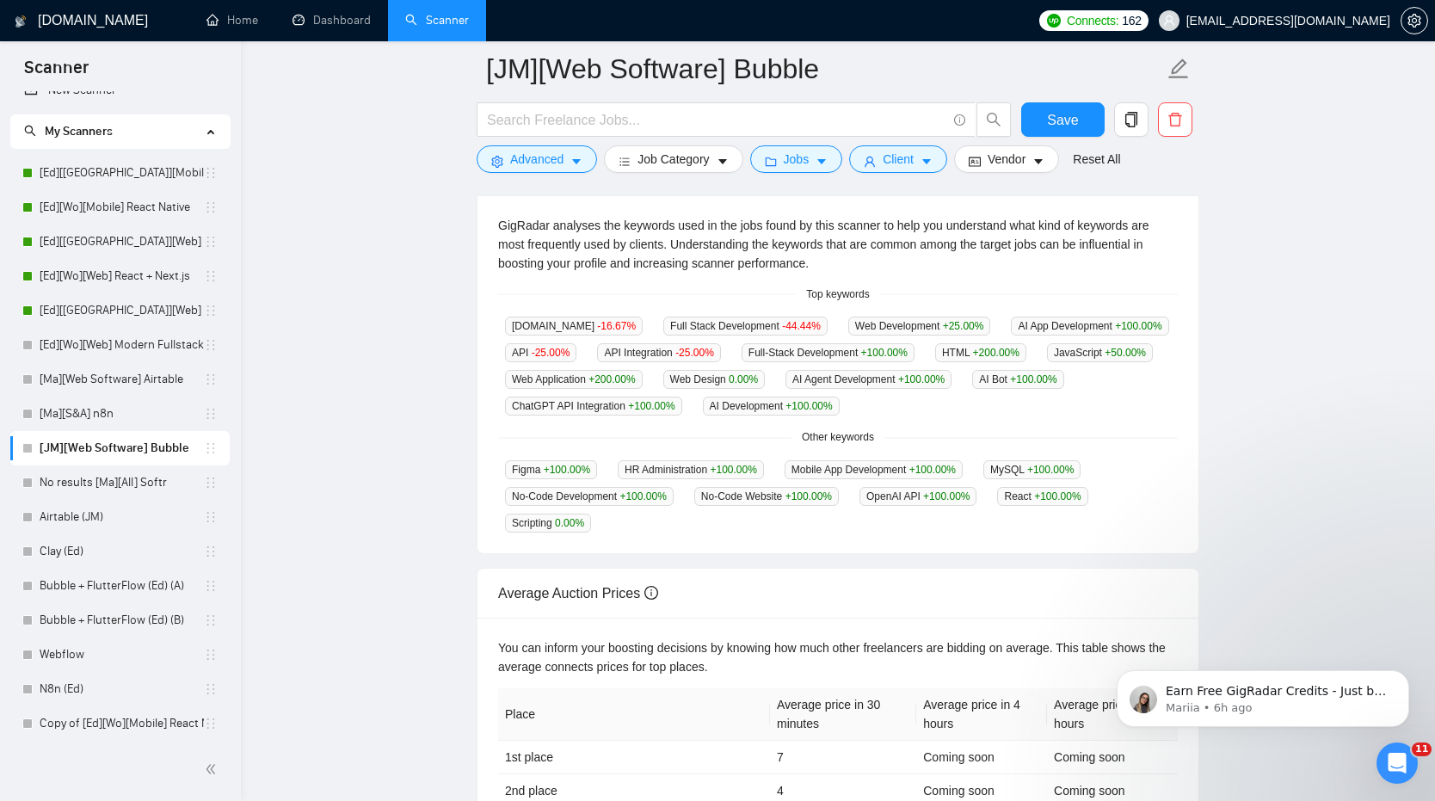
click at [827, 312] on div "GigRadar analyses the keywords used in the jobs found by this scanner to help y…" at bounding box center [837, 374] width 721 height 359
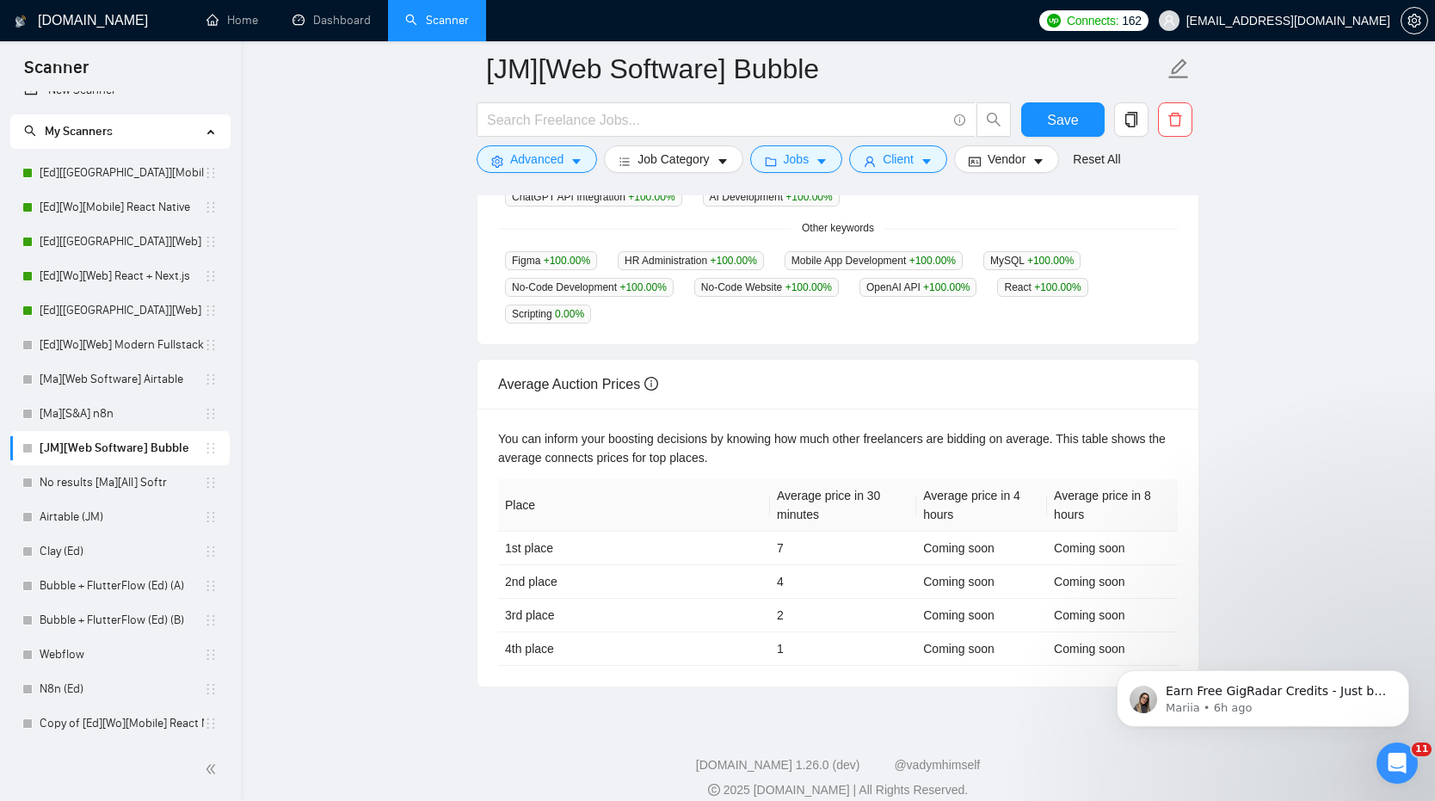
scroll to position [591, 0]
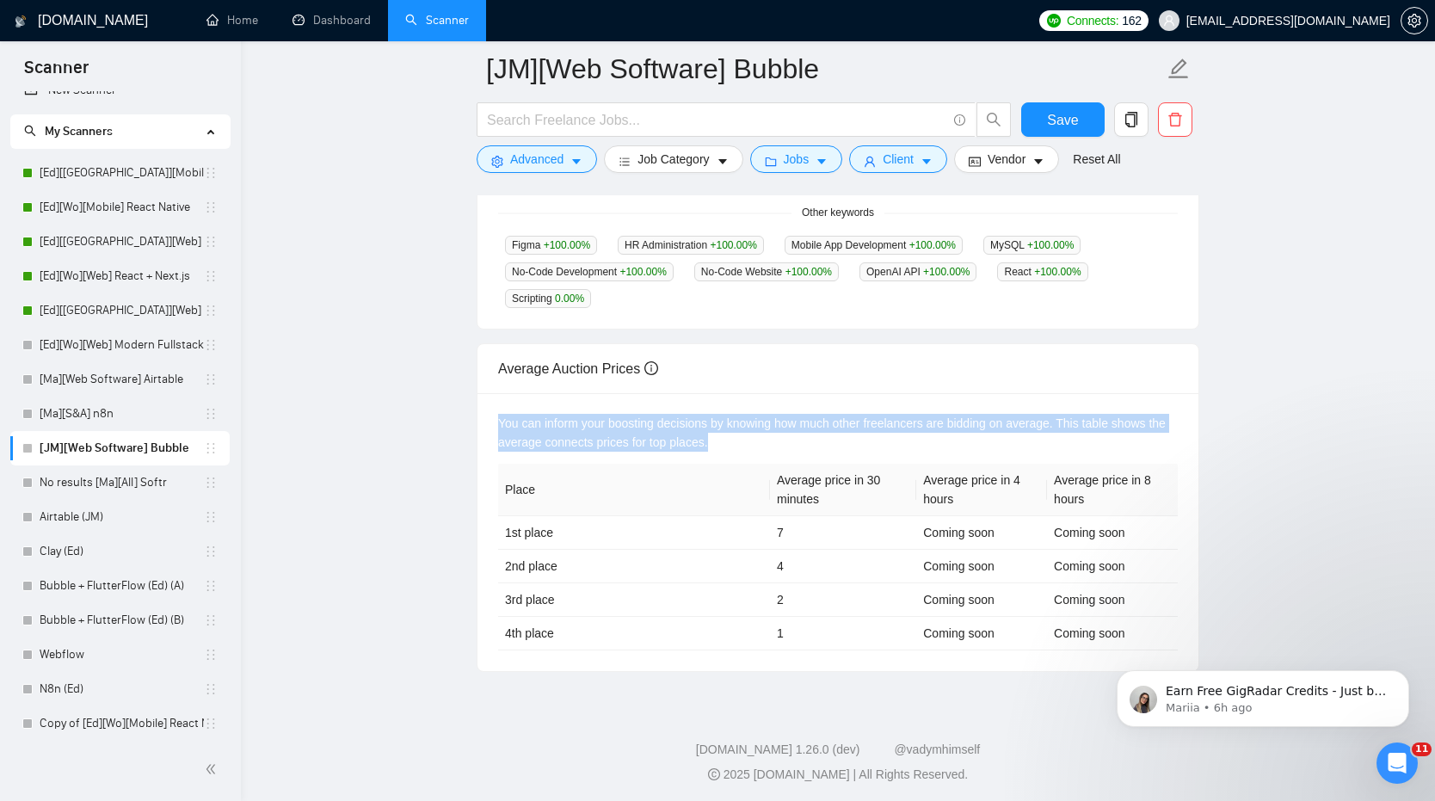
drag, startPoint x: 584, startPoint y: 392, endPoint x: 759, endPoint y: 432, distance: 179.0
click at [759, 432] on div "You can inform your boosting decisions by knowing how much other freelancers ar…" at bounding box center [837, 532] width 721 height 278
click at [759, 432] on div "You can inform your boosting decisions by knowing how much other freelancers ar…" at bounding box center [838, 433] width 680 height 38
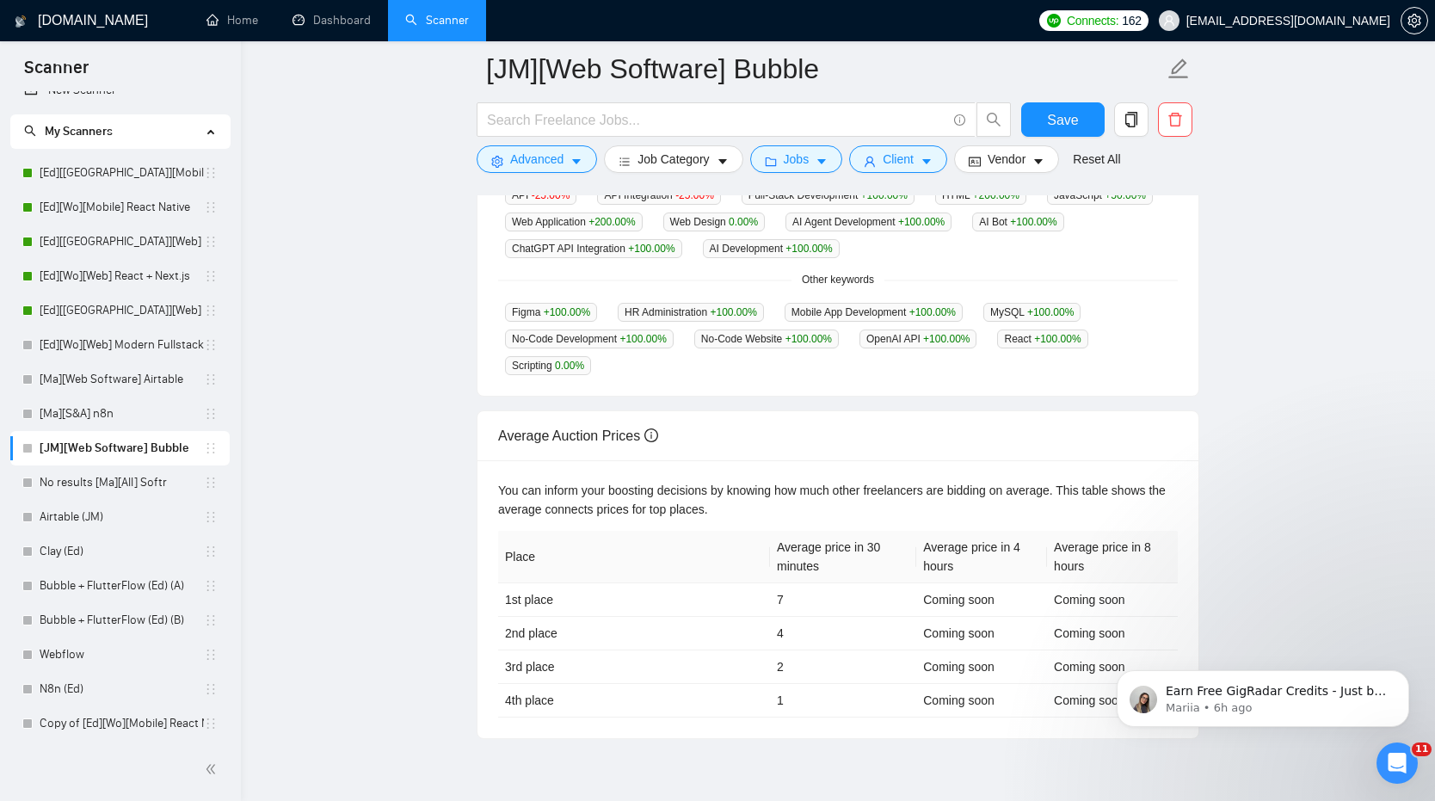
scroll to position [523, 0]
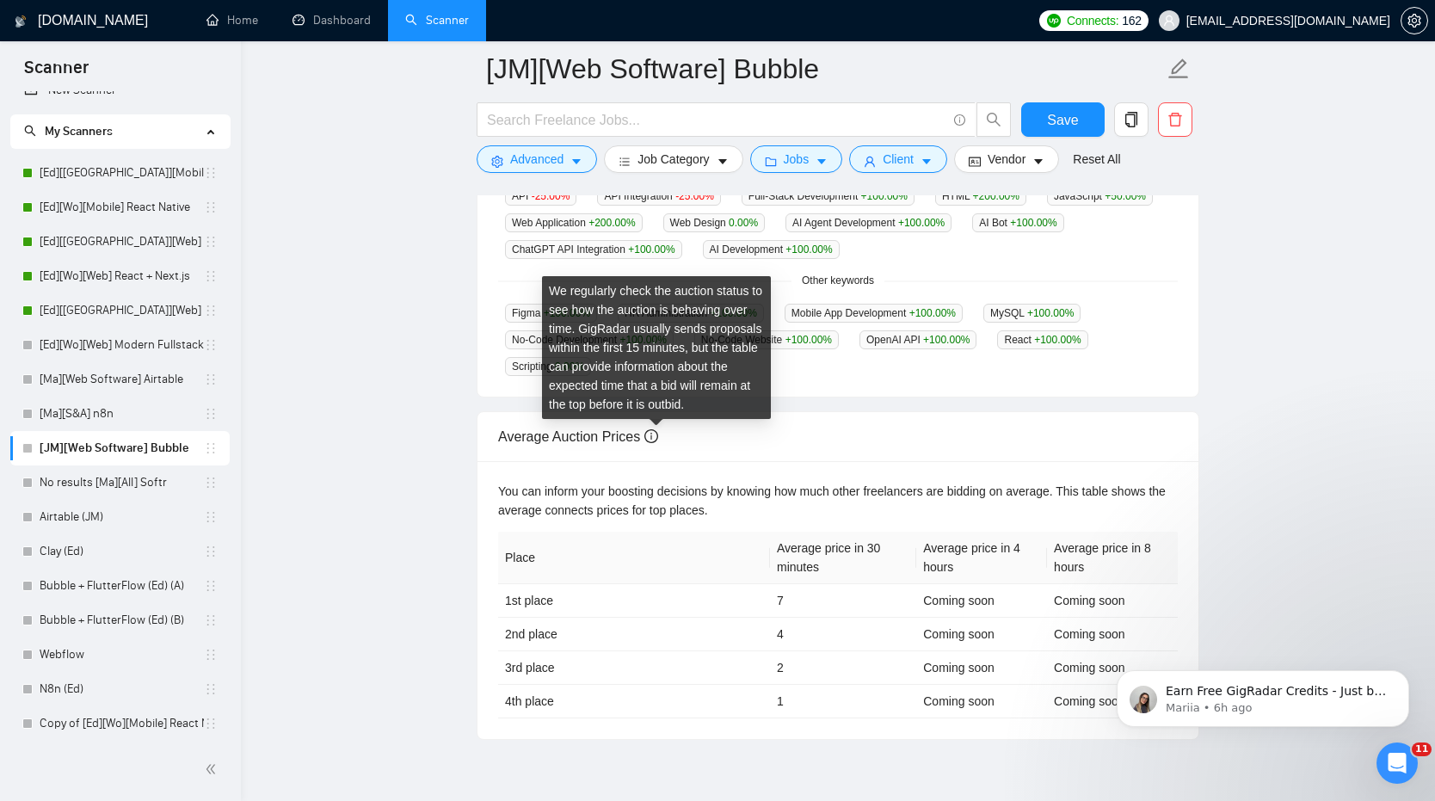
click at [656, 433] on icon "info-circle" at bounding box center [651, 436] width 14 height 14
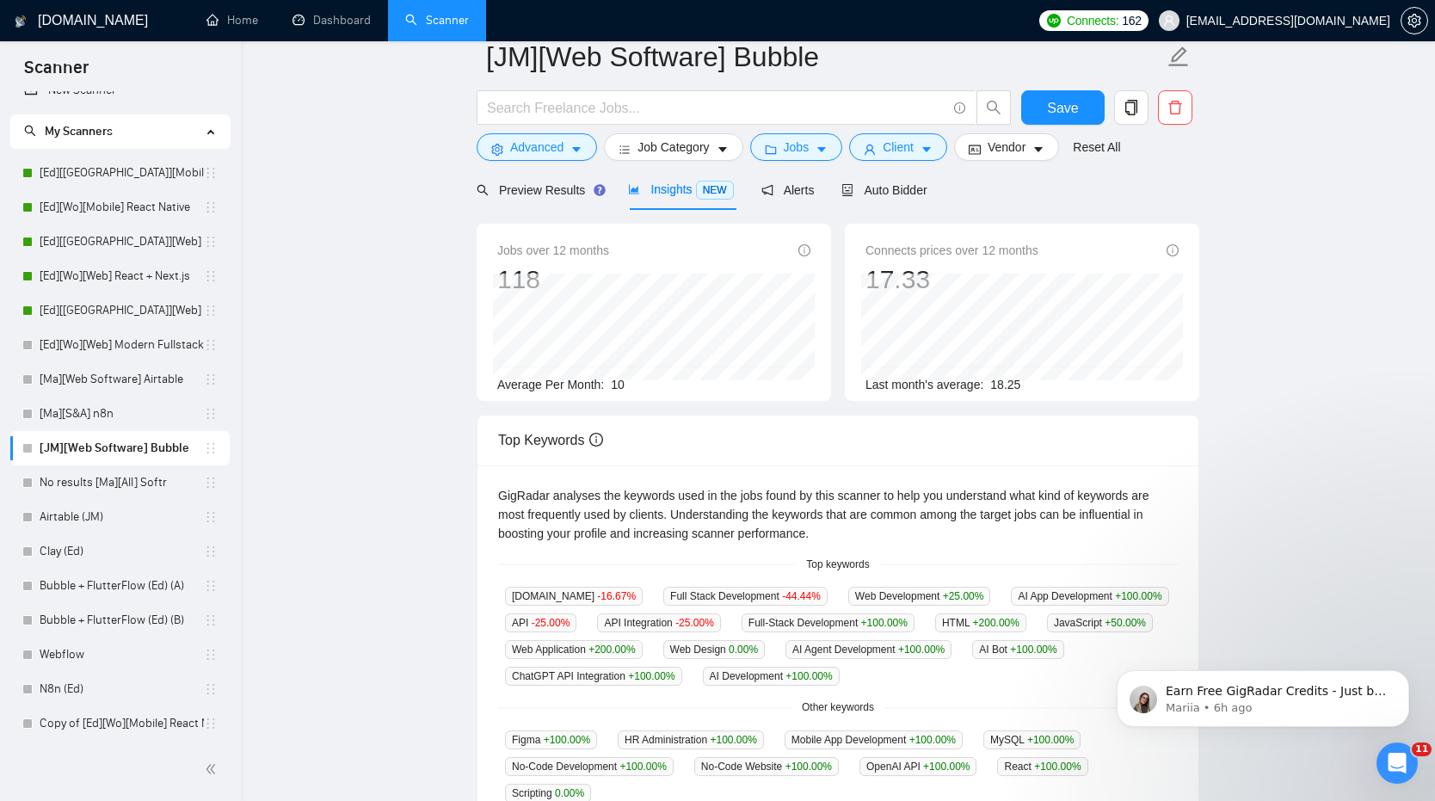
scroll to position [0, 0]
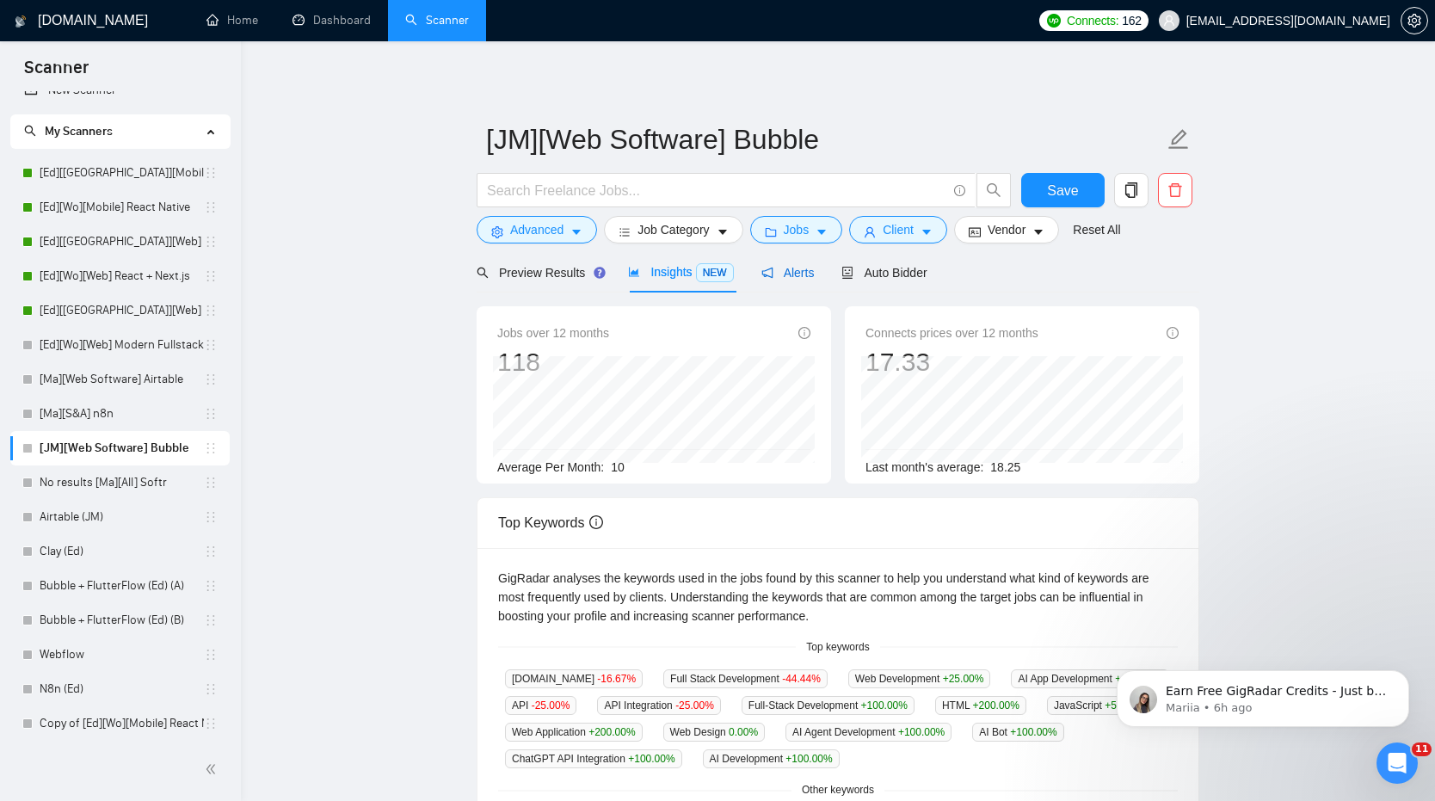
click at [790, 267] on span "Alerts" at bounding box center [787, 273] width 53 height 14
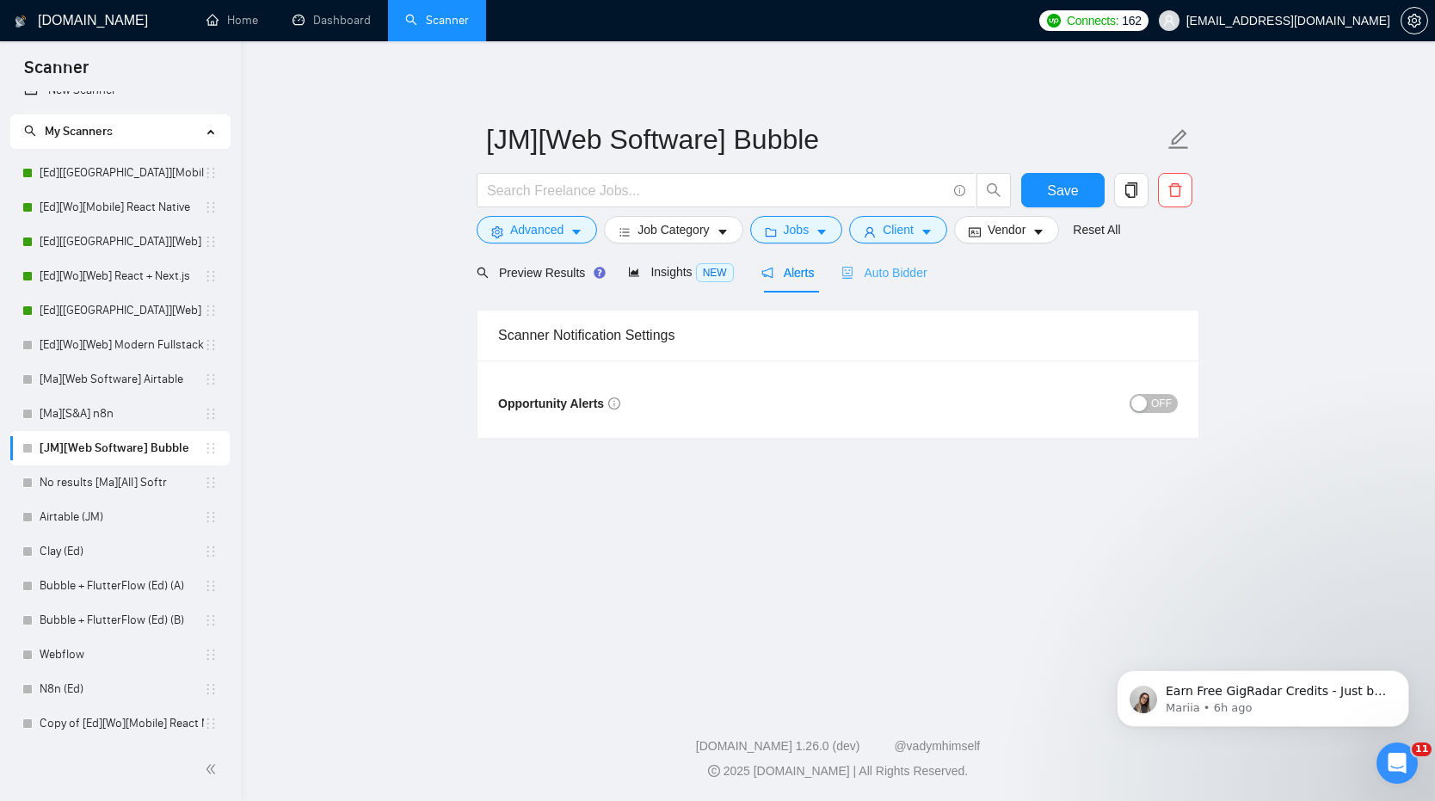
click at [850, 292] on div "Auto Bidder" at bounding box center [883, 272] width 85 height 40
click at [856, 285] on div "Auto Bidder" at bounding box center [883, 272] width 85 height 40
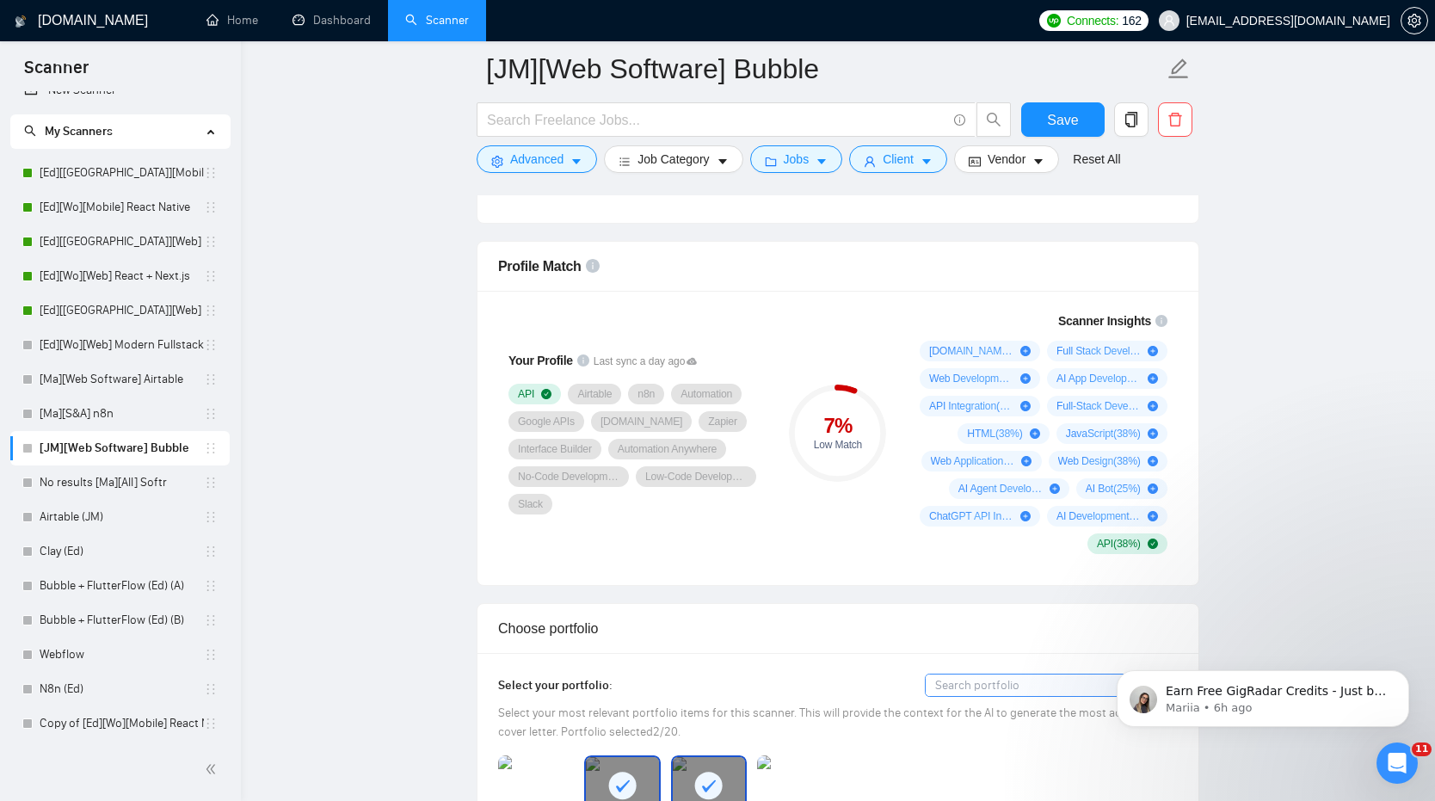
scroll to position [1068, 0]
